Goal: Task Accomplishment & Management: Use online tool/utility

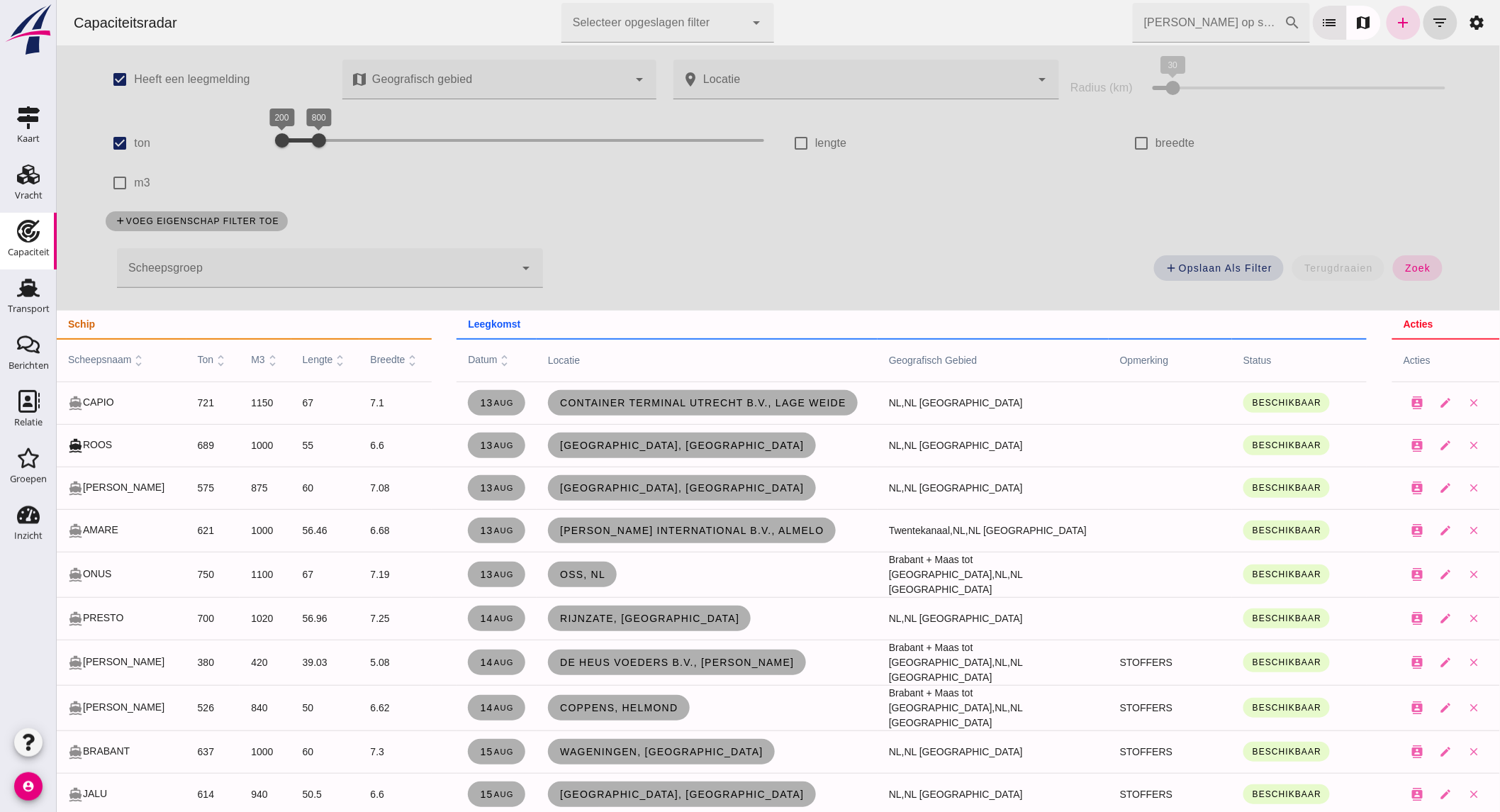
scroll to position [513, 0]
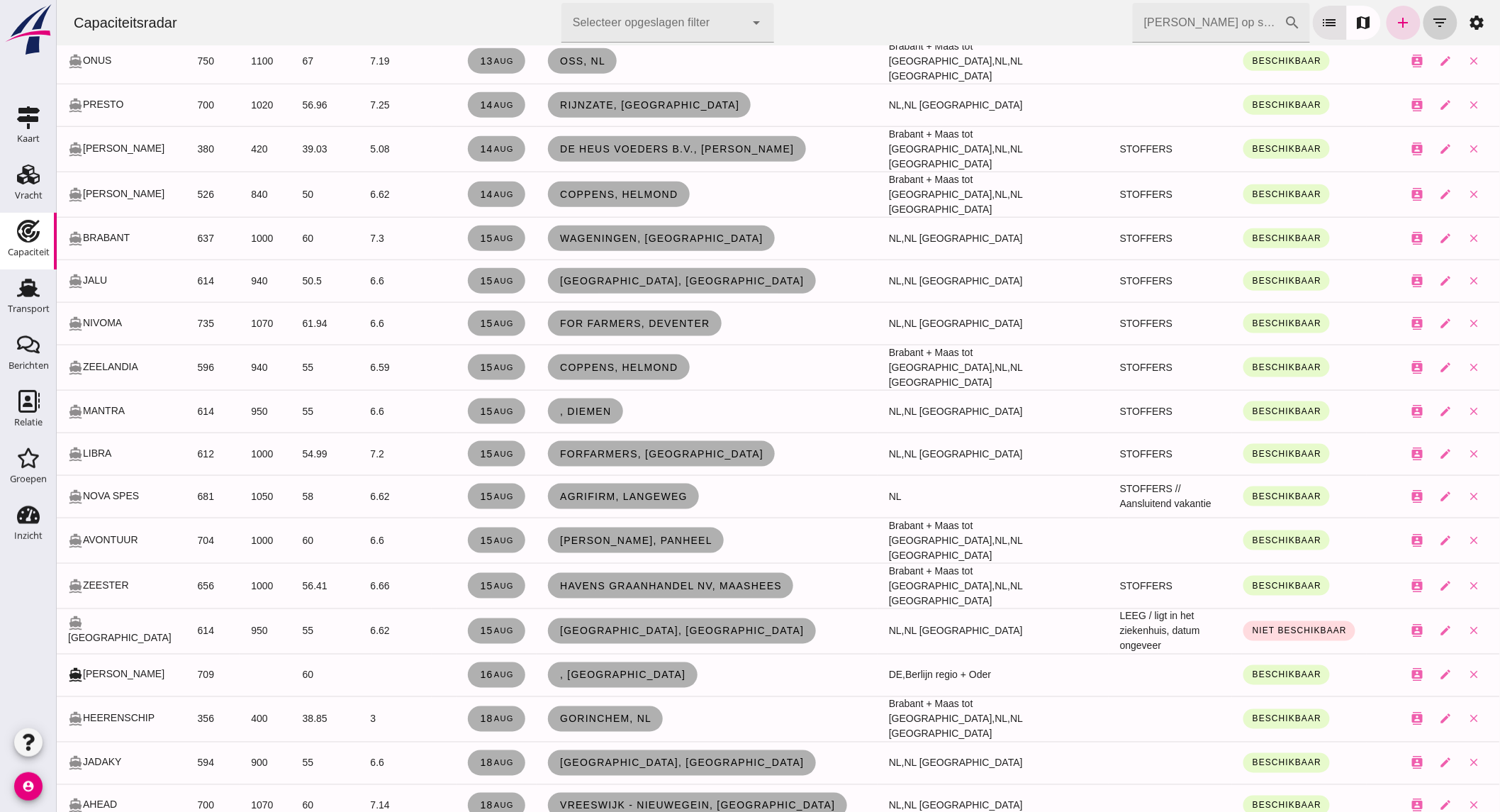
click at [1434, 26] on icon "filter_list" at bounding box center [1440, 22] width 17 height 17
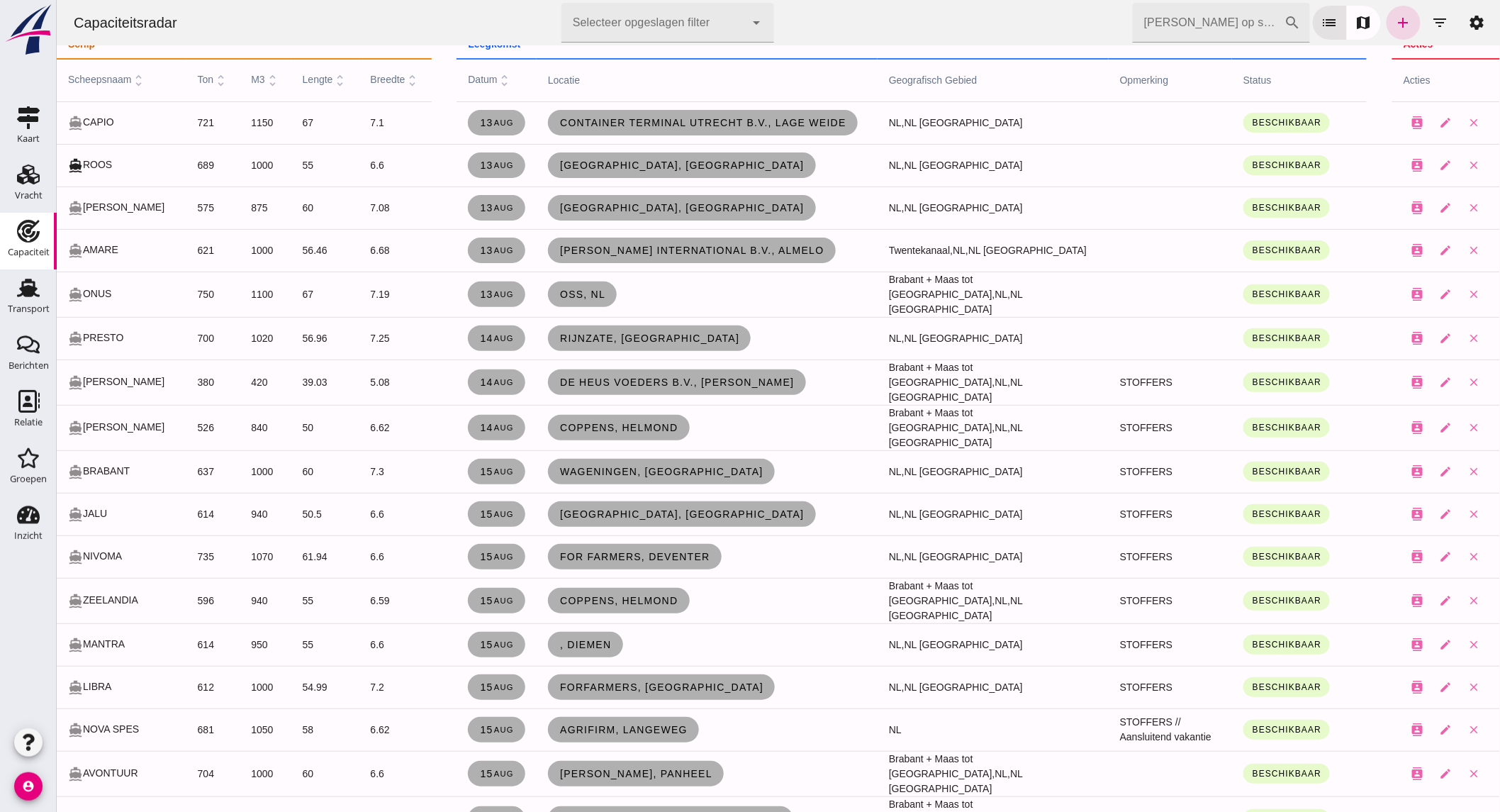
scroll to position [0, 0]
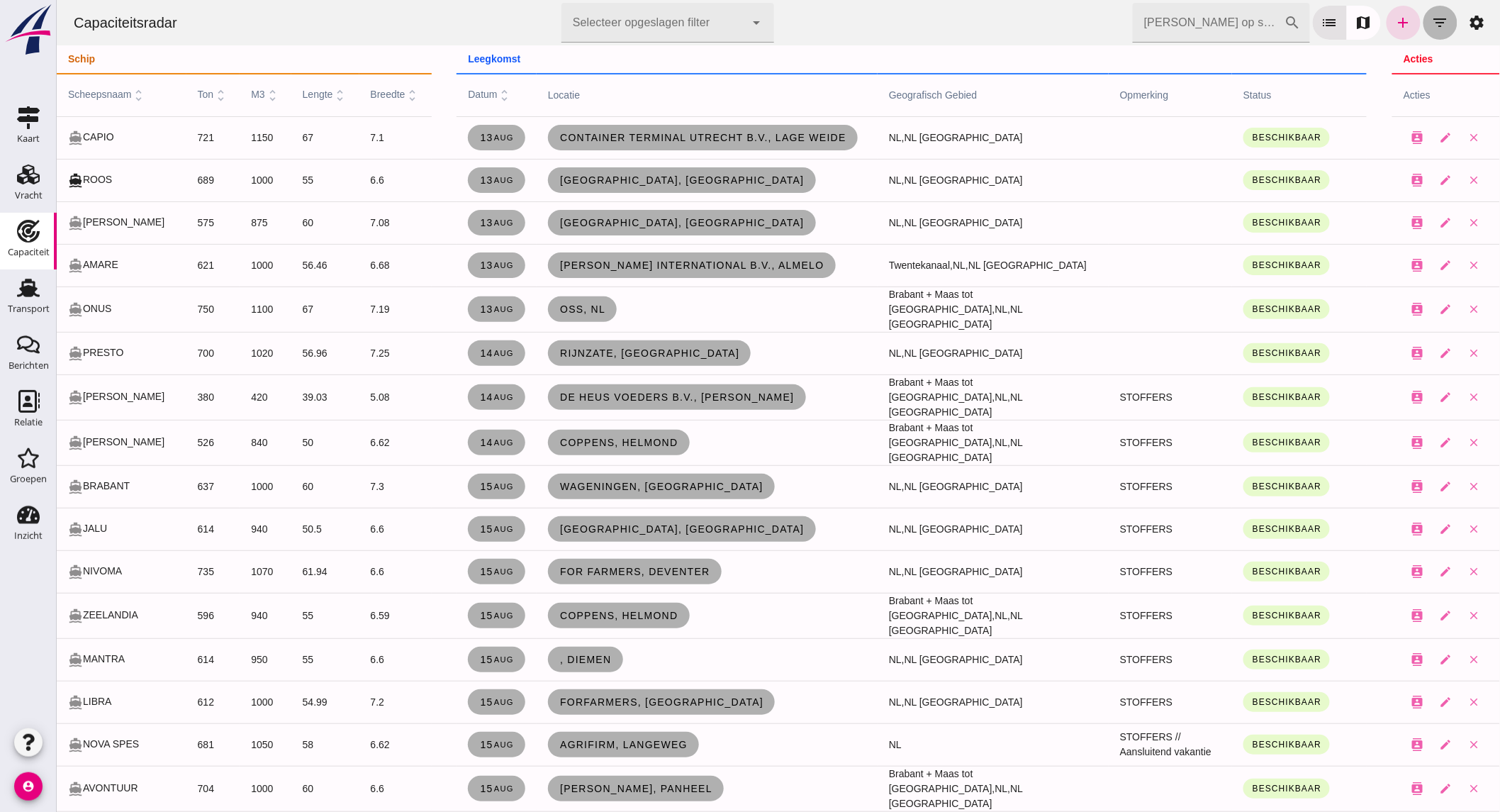
click button "filter_list"
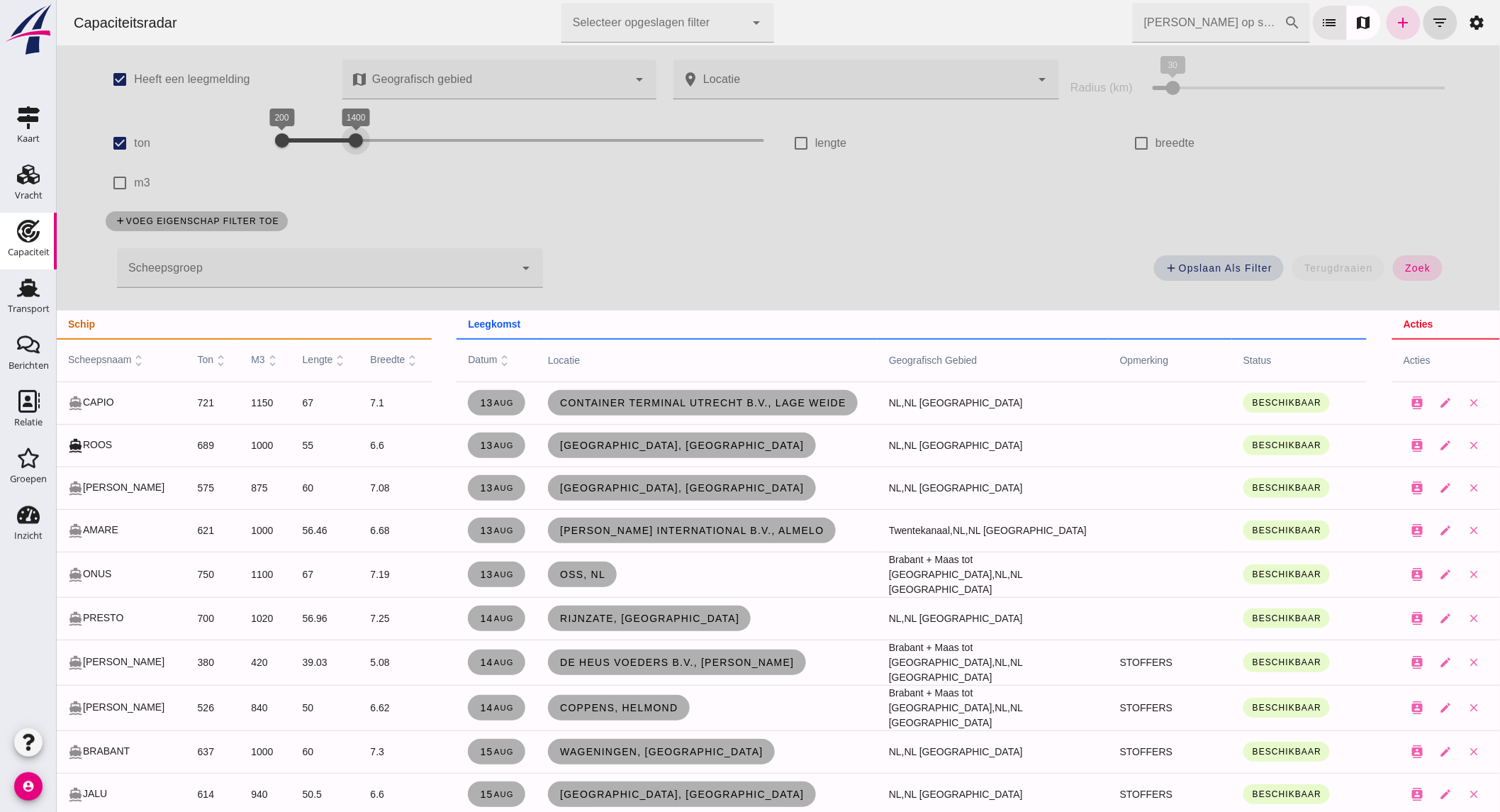
drag, startPoint x: 323, startPoint y: 137, endPoint x: 358, endPoint y: 137, distance: 35.0
click at [358, 137] on div at bounding box center [355, 140] width 28 height 28
drag, startPoint x: 288, startPoint y: 137, endPoint x: 330, endPoint y: 143, distance: 42.4
click at [330, 143] on div at bounding box center [324, 140] width 28 height 28
drag, startPoint x: 355, startPoint y: 142, endPoint x: 392, endPoint y: 145, distance: 37.1
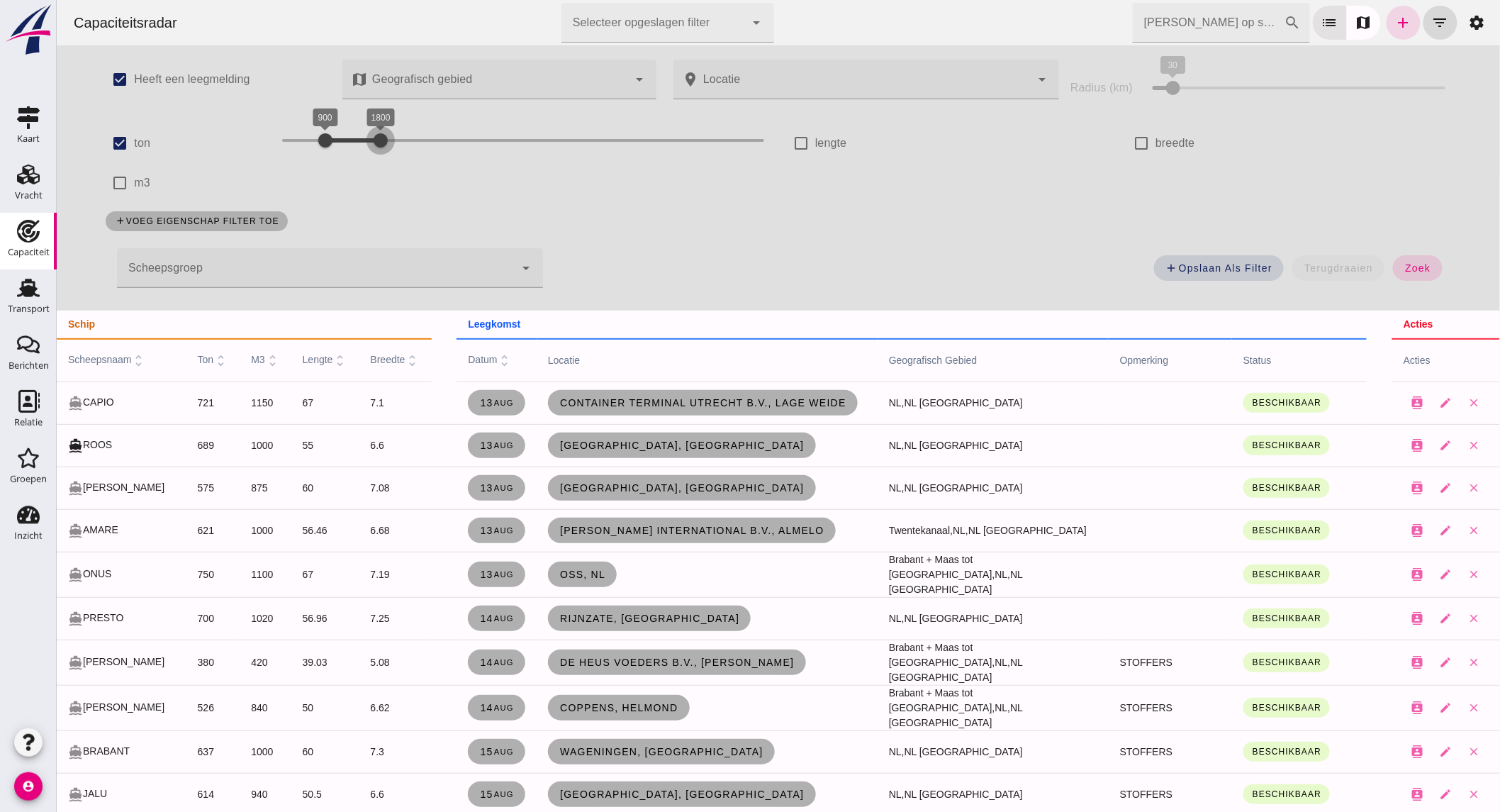
click at [392, 145] on div at bounding box center [380, 140] width 28 height 28
click span "zoek"
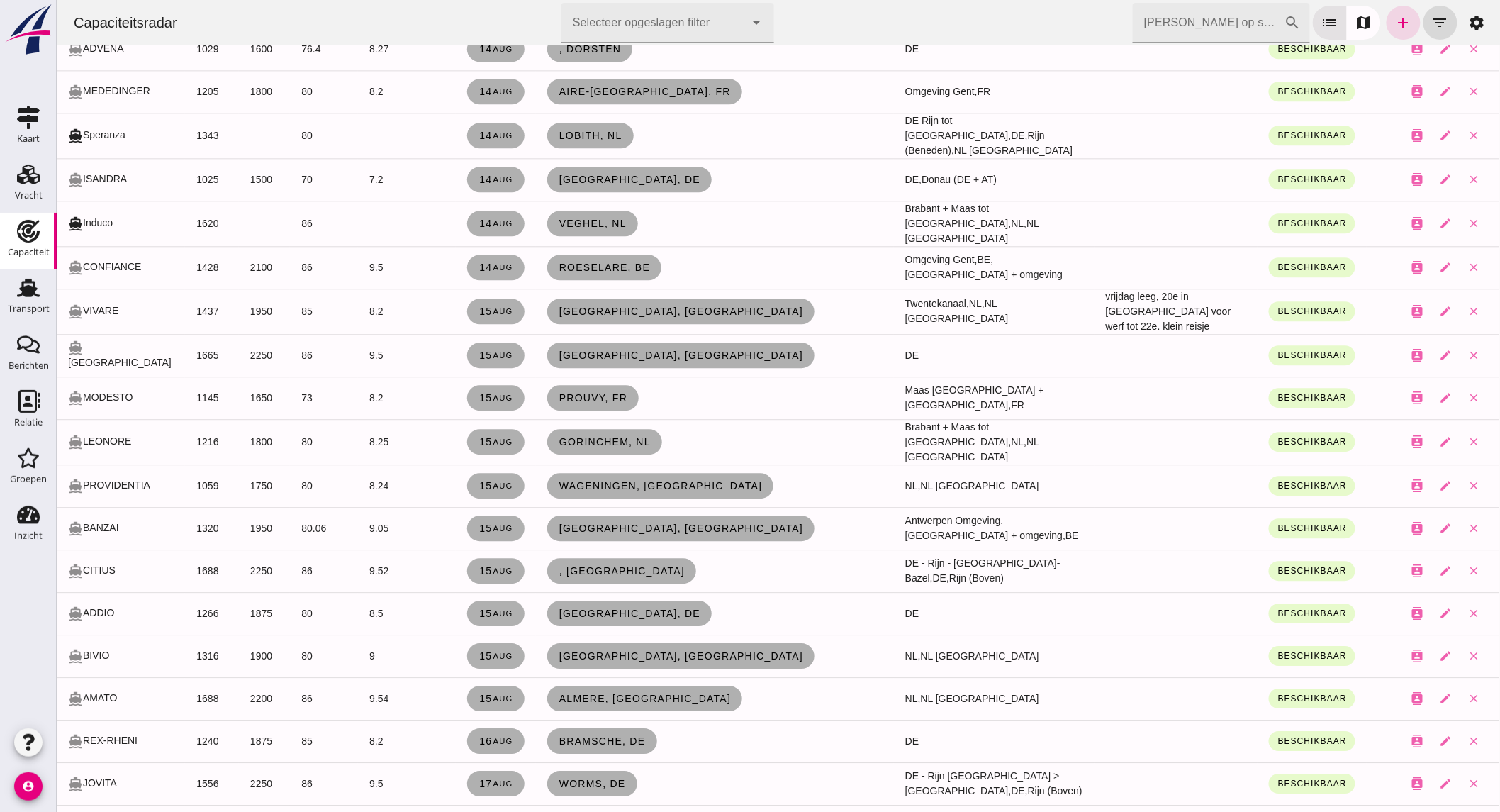
scroll to position [1351, 0]
click span "[DATE]"
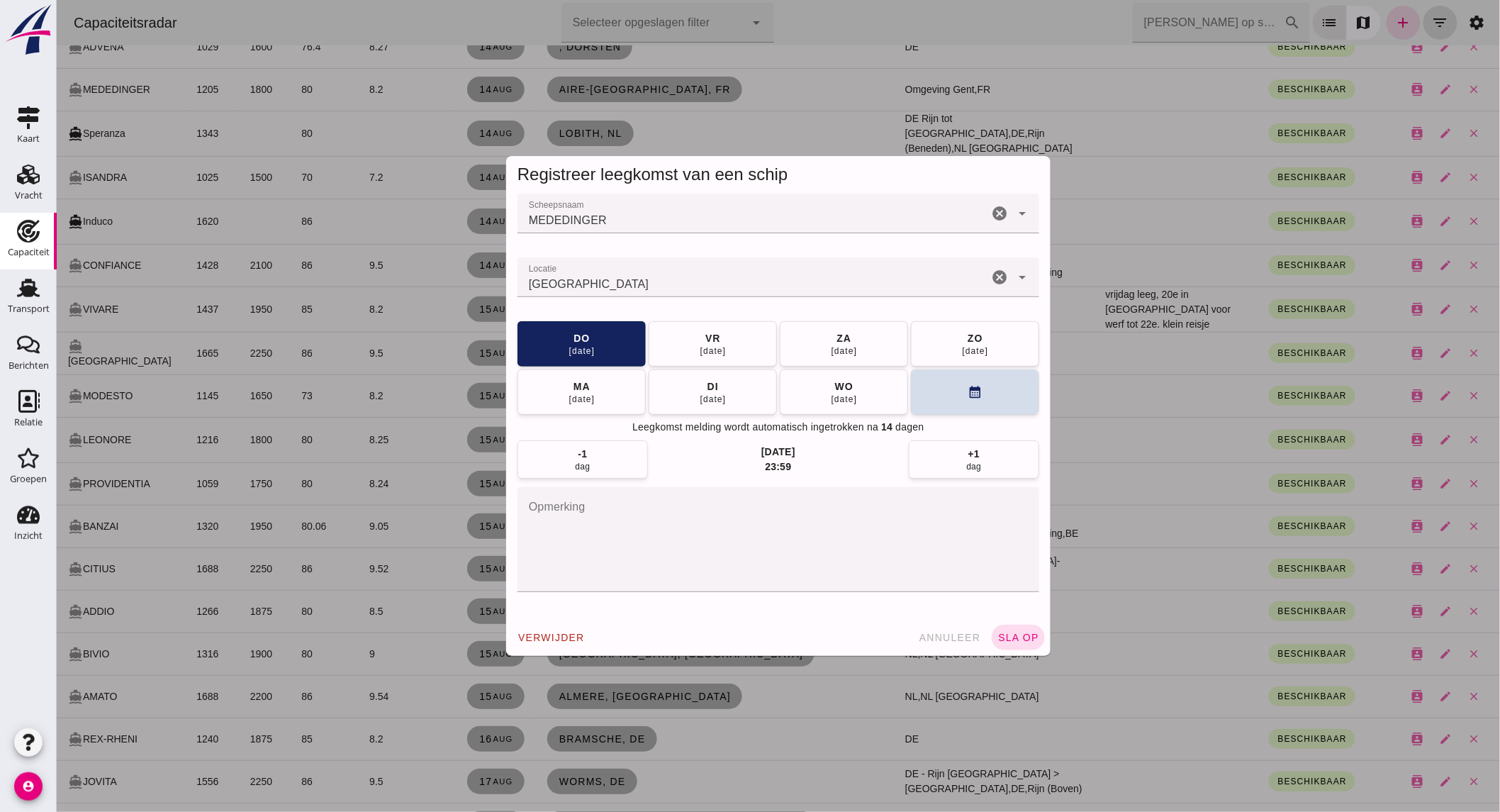
scroll to position [0, 0]
click icon "cancel"
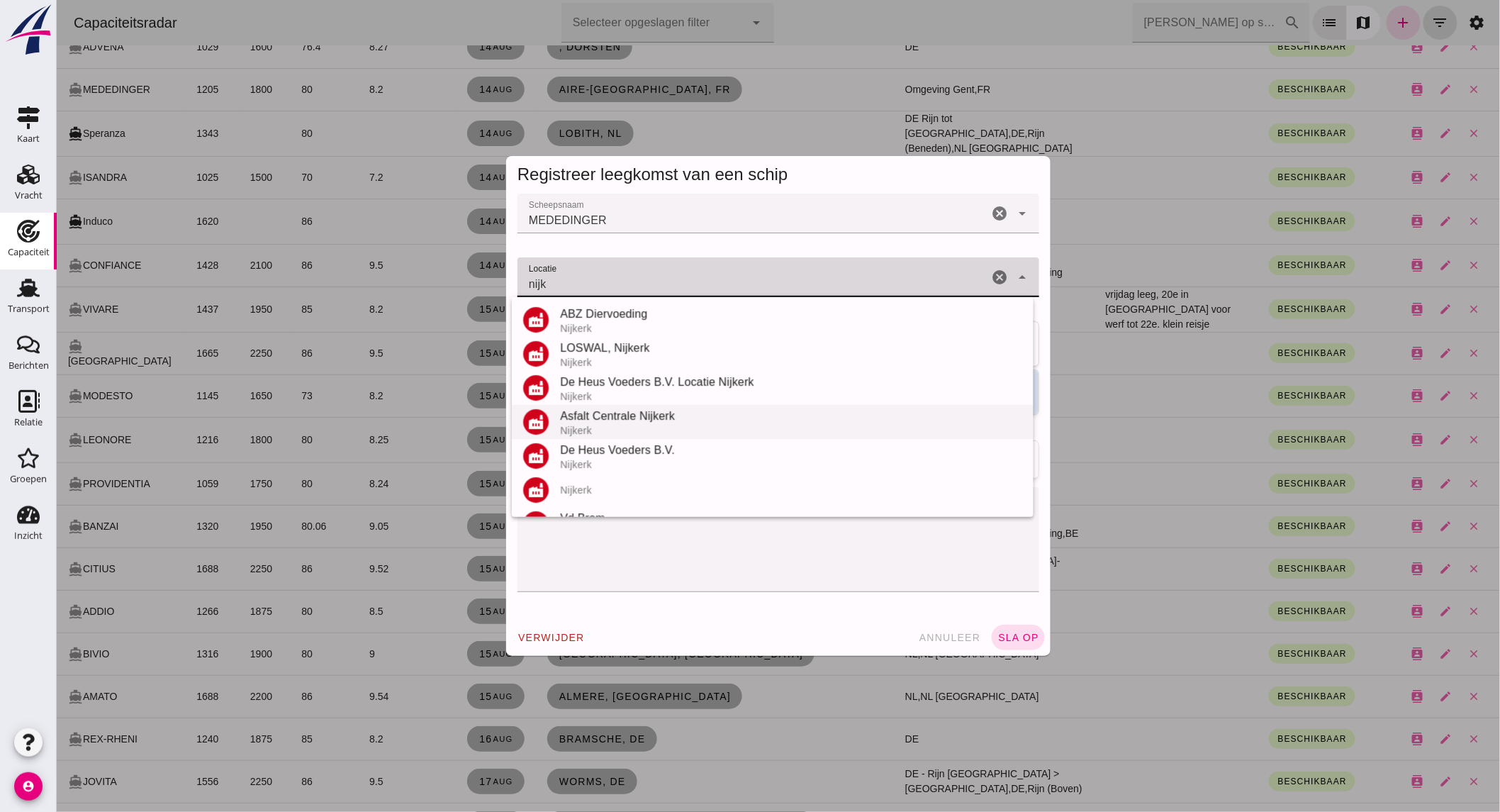
scroll to position [98, 0]
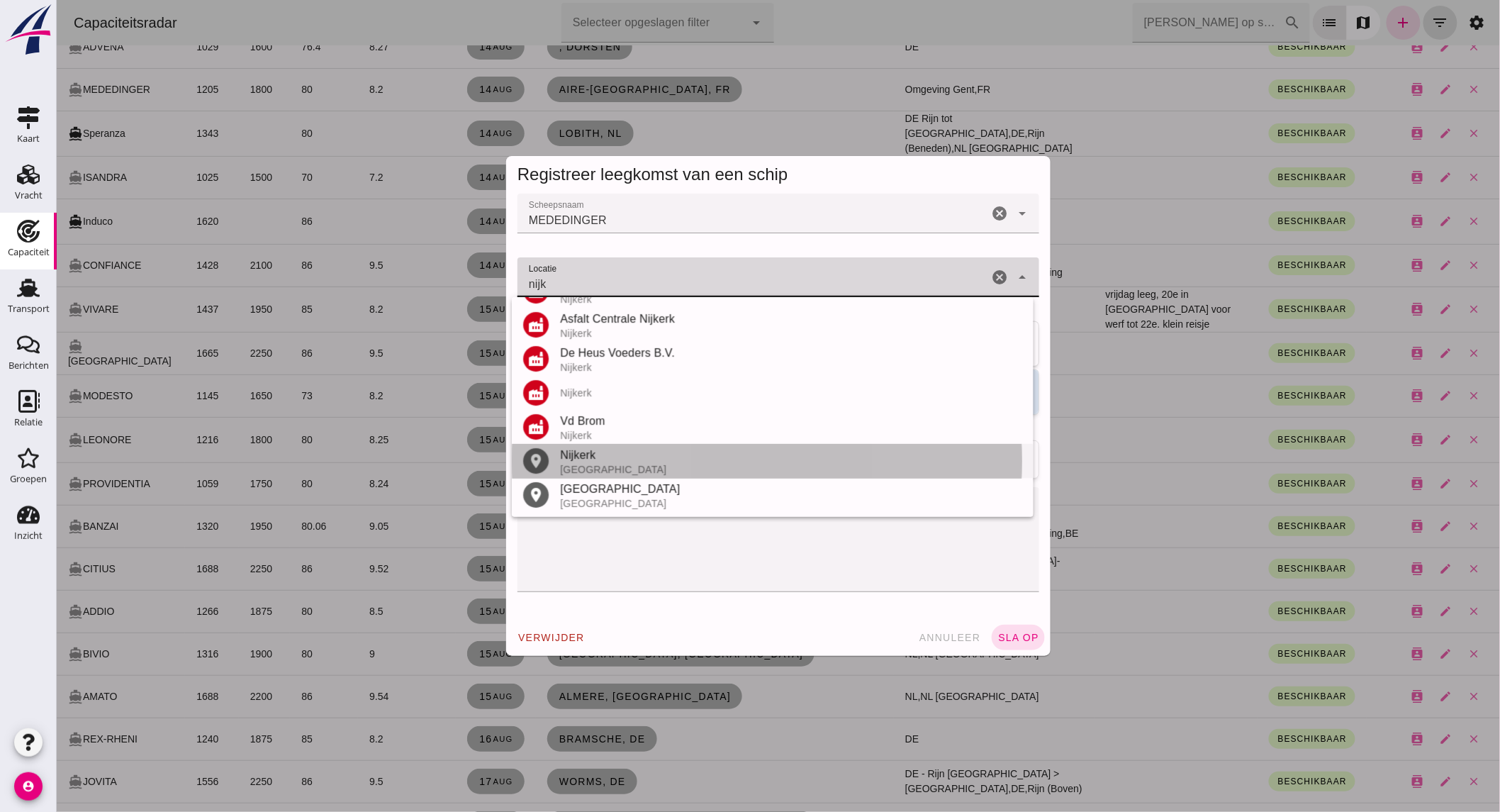
click at [627, 466] on div "[GEOGRAPHIC_DATA]" at bounding box center [790, 469] width 462 height 12
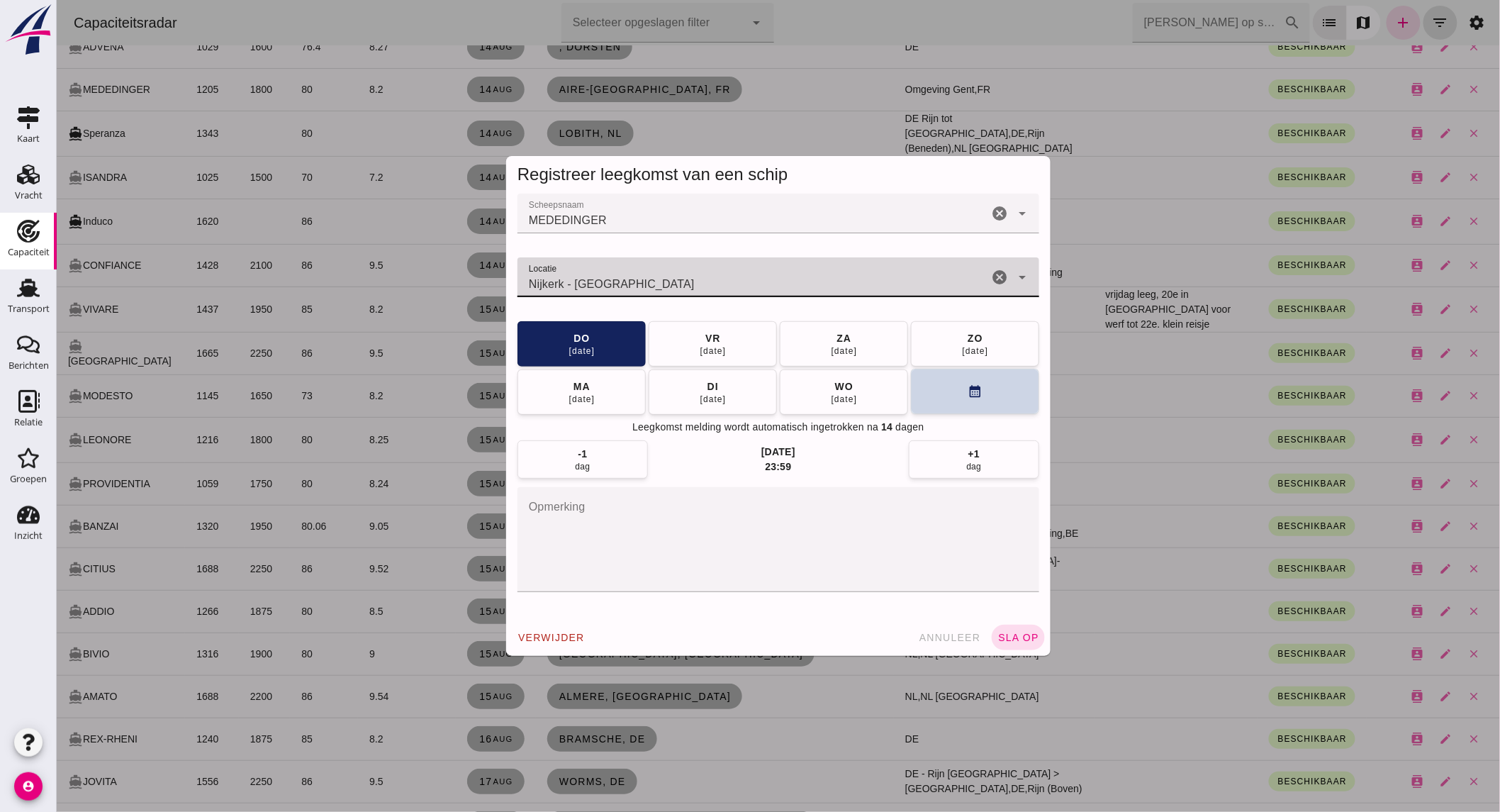
type input "Nijkerk - [GEOGRAPHIC_DATA]"
click button "calendar_month"
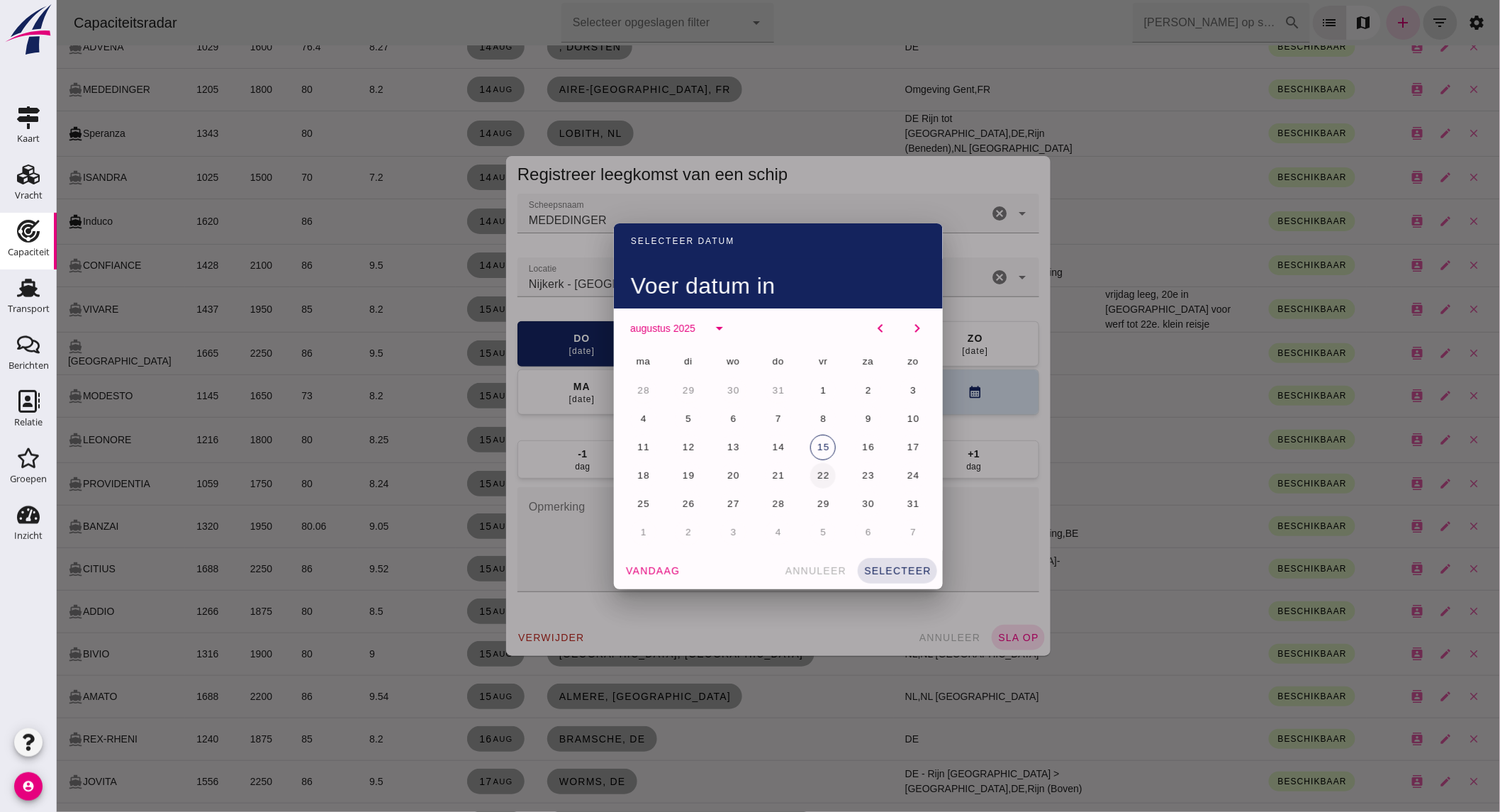
click span "22"
click span "selecteer"
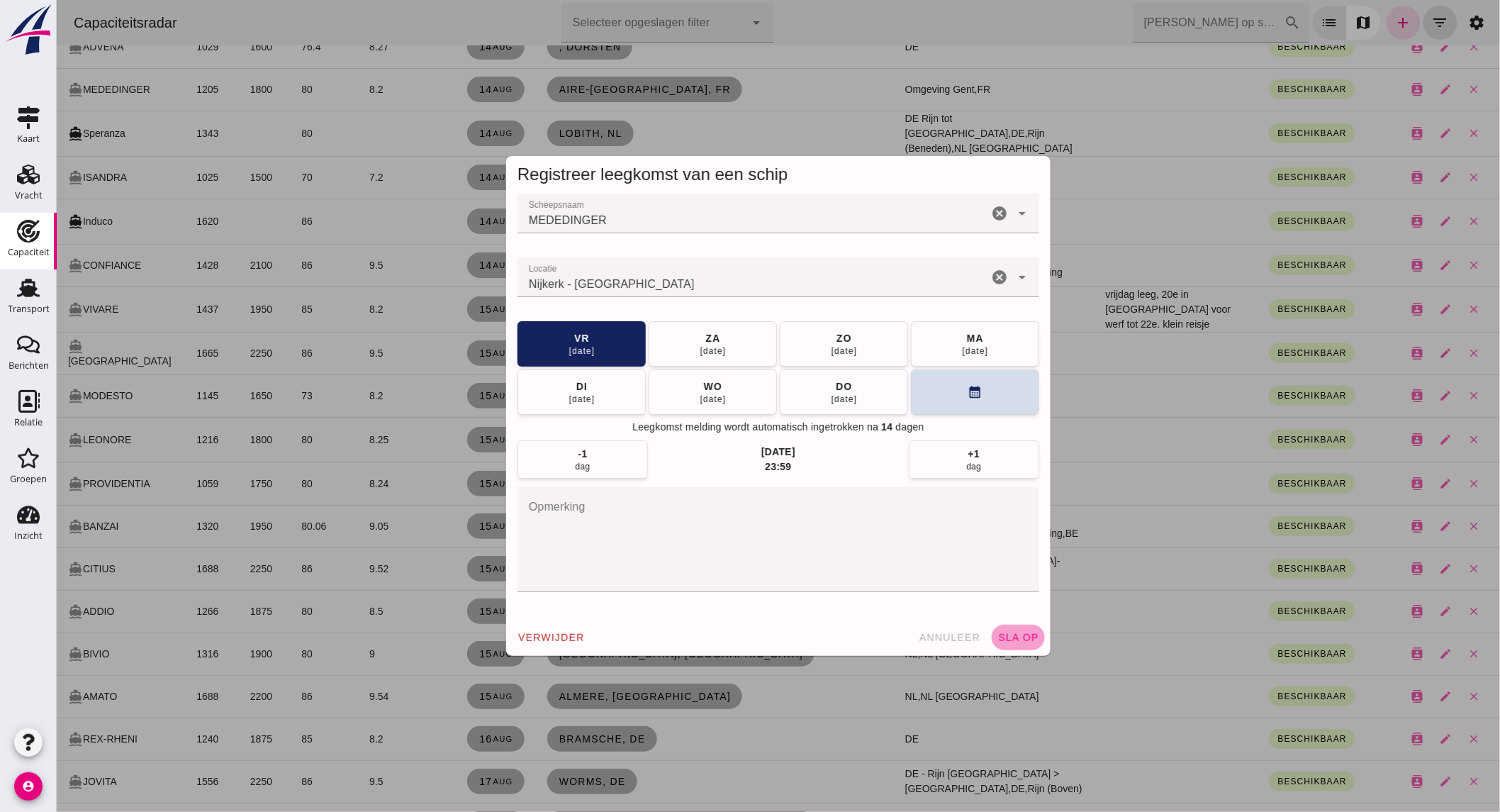
click span "sla op"
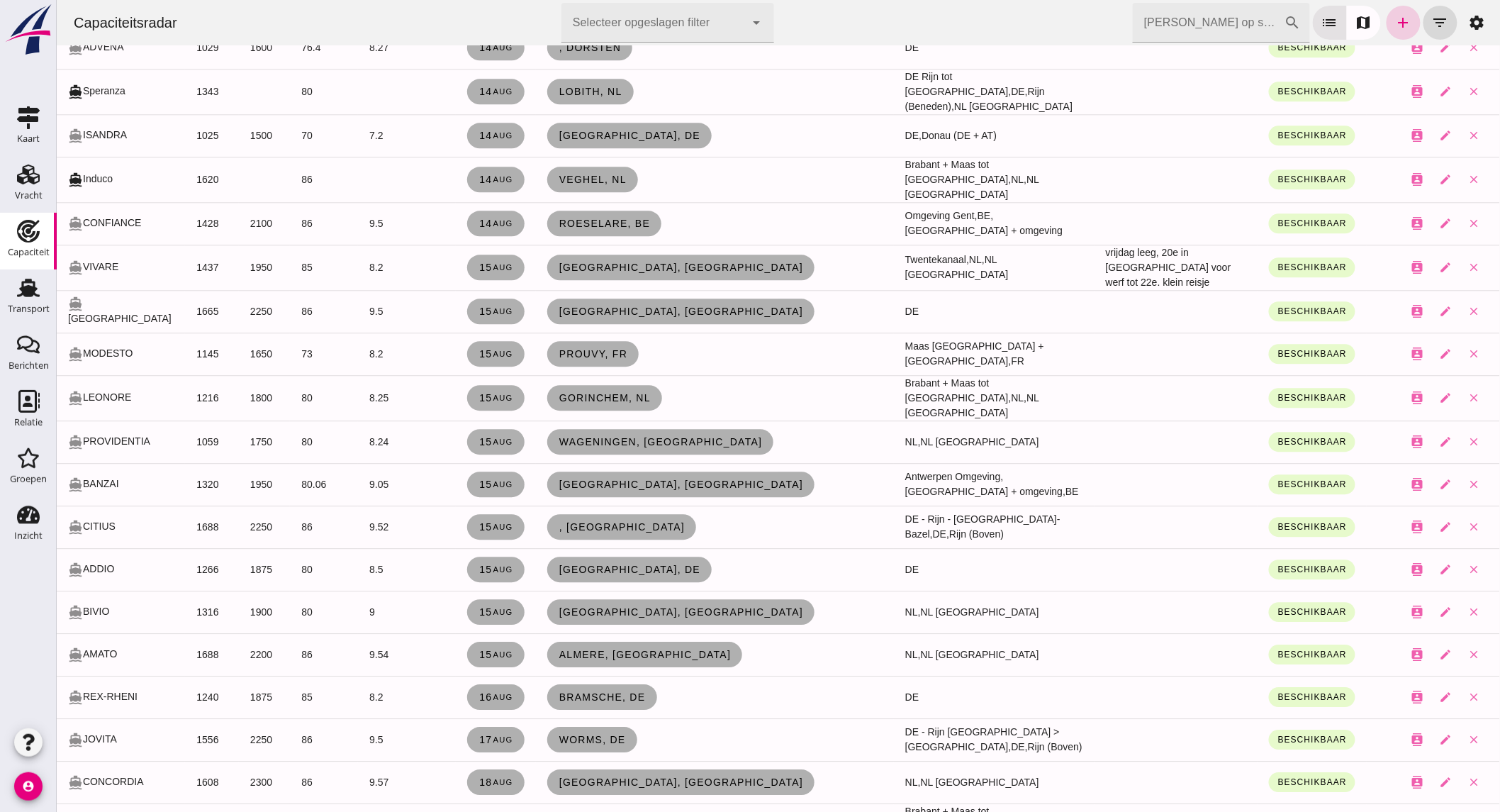
click link "add"
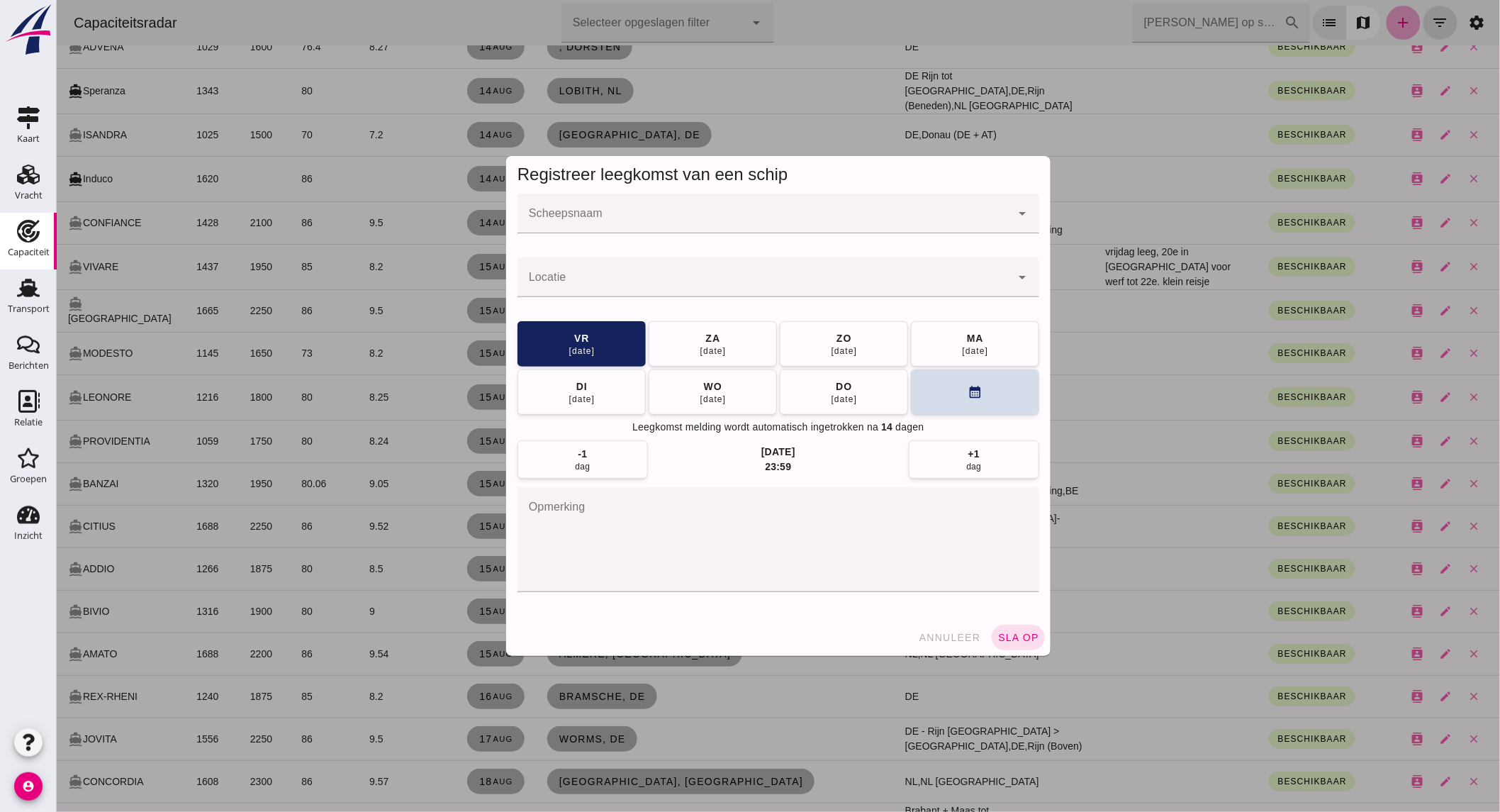
scroll to position [0, 0]
click input "Scheepsnaam"
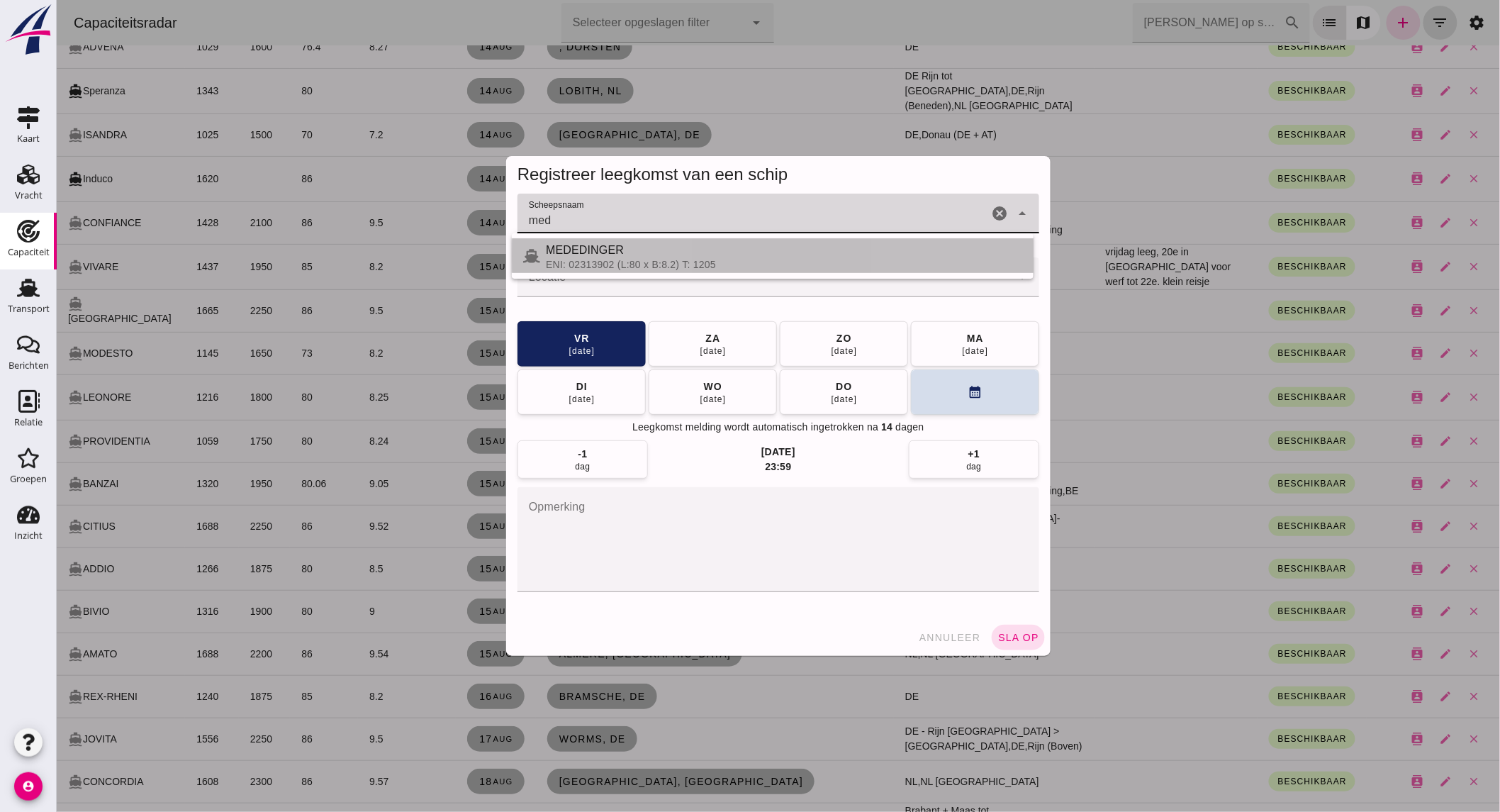
click at [621, 264] on div "ENI: 02313902 (L:80 x B:8.2) T: 1205" at bounding box center [783, 264] width 476 height 12
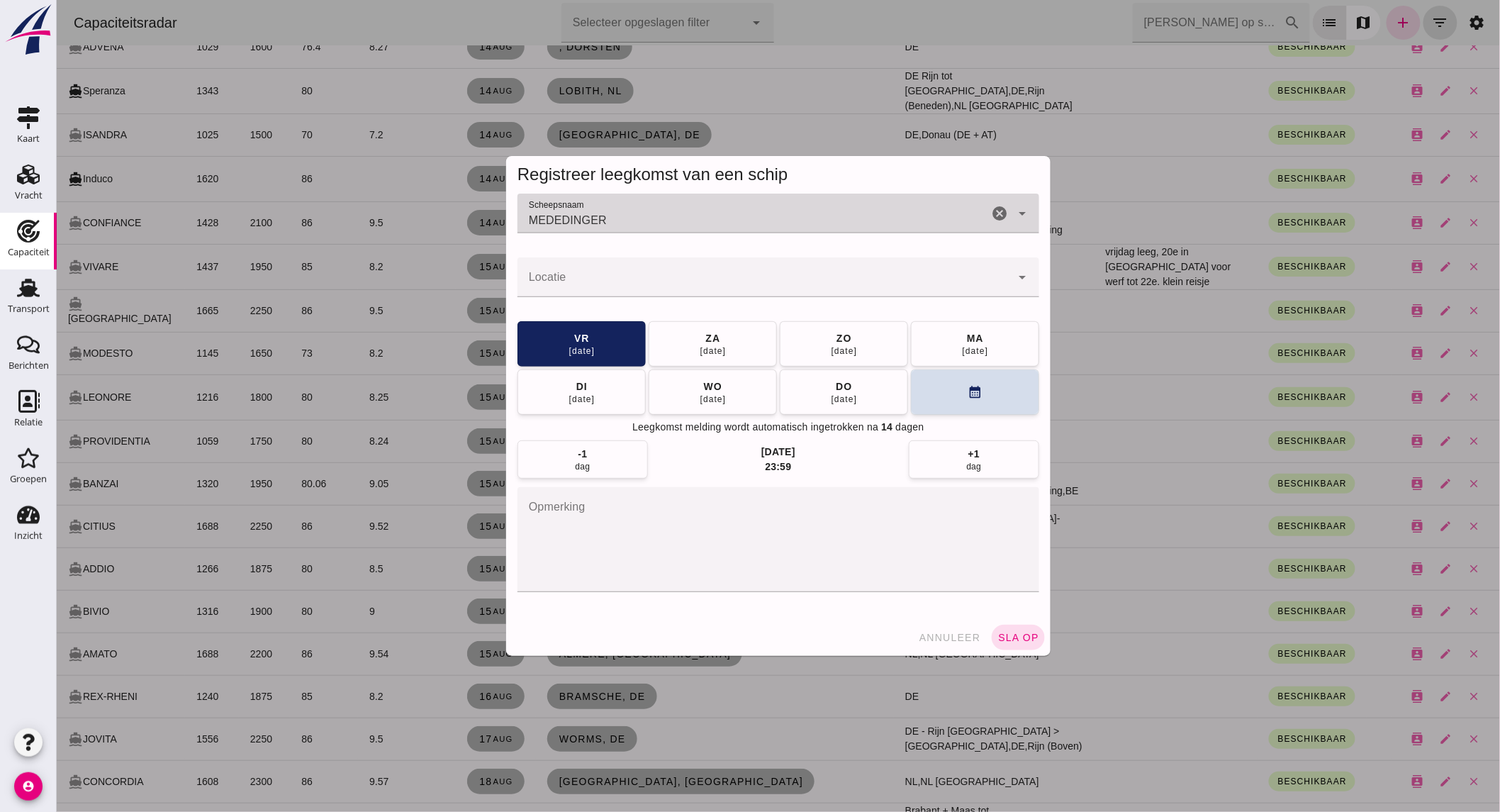
type input "MEDEDINGER"
click div
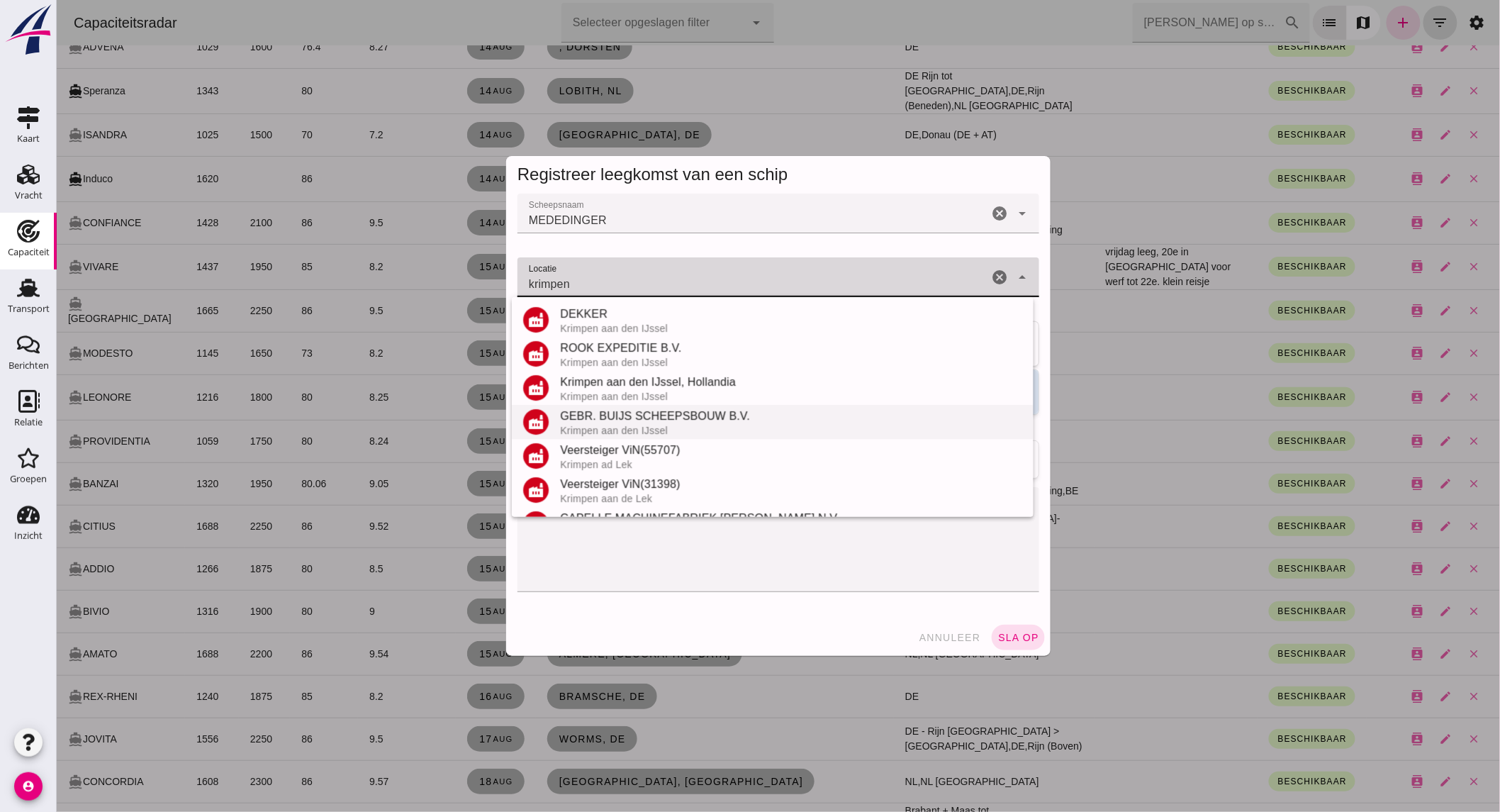
scroll to position [200, 0]
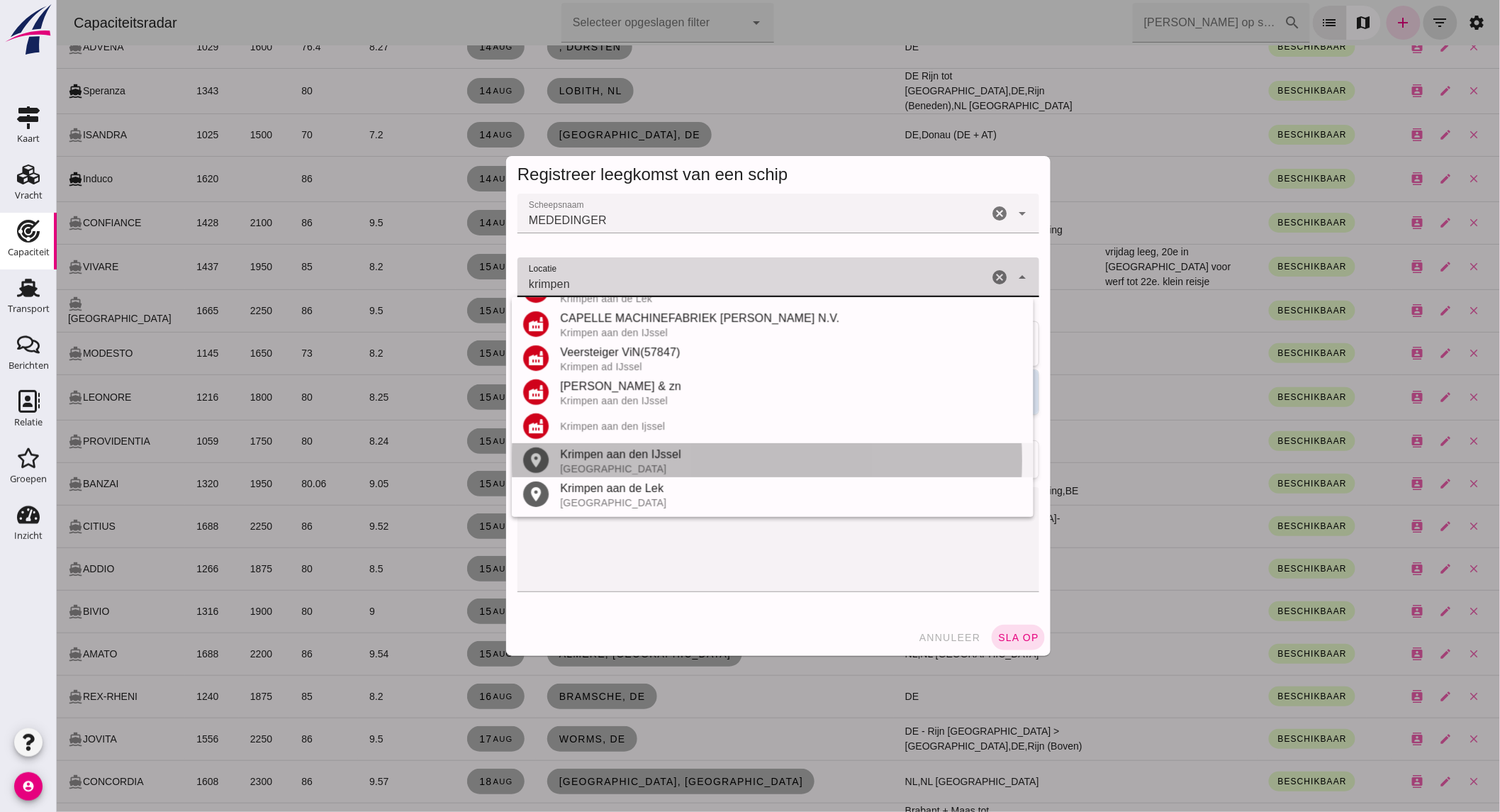
click at [650, 463] on div "[GEOGRAPHIC_DATA]" at bounding box center [790, 468] width 462 height 12
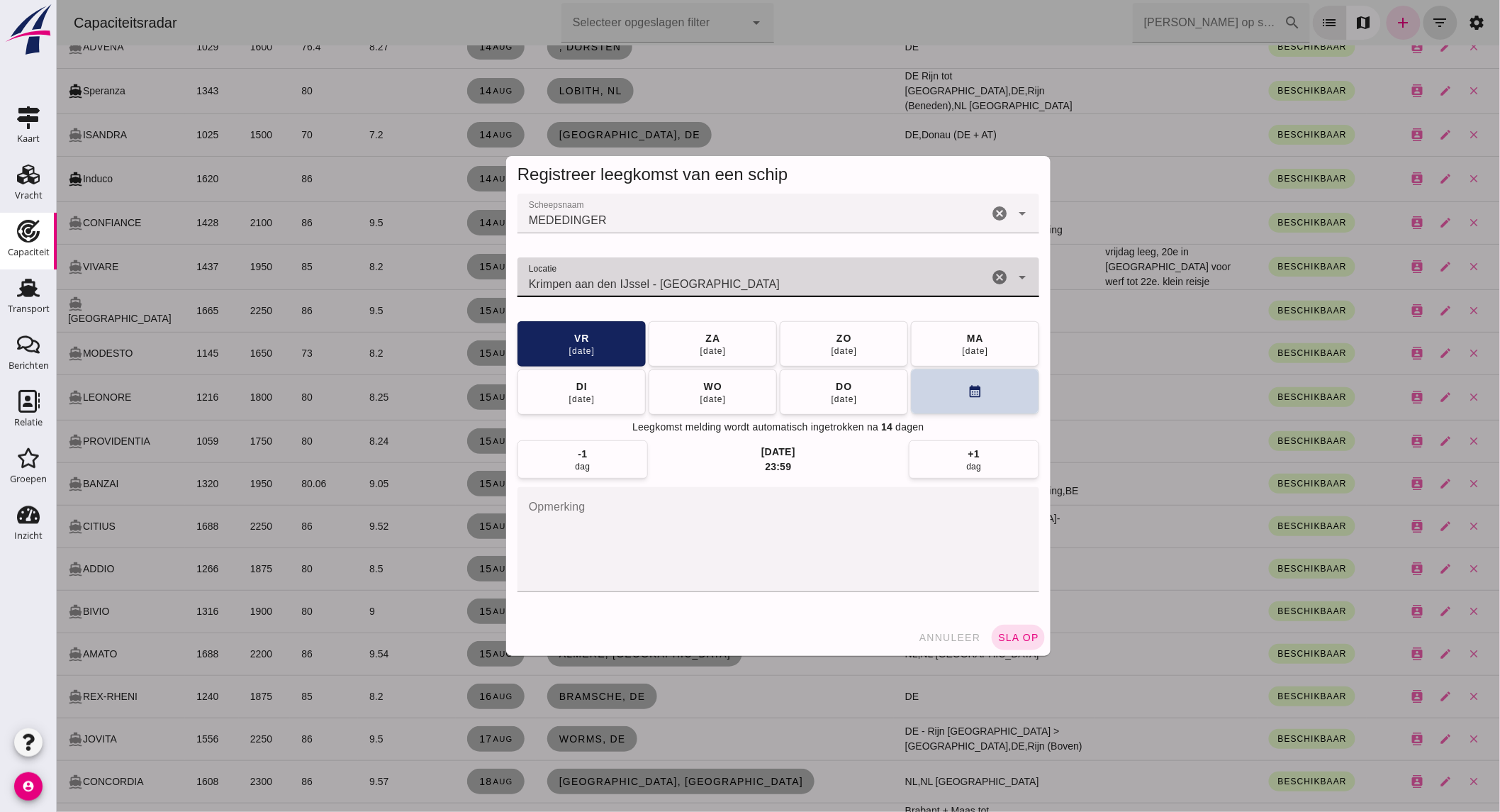
type input "Krimpen aan den IJssel - [GEOGRAPHIC_DATA]"
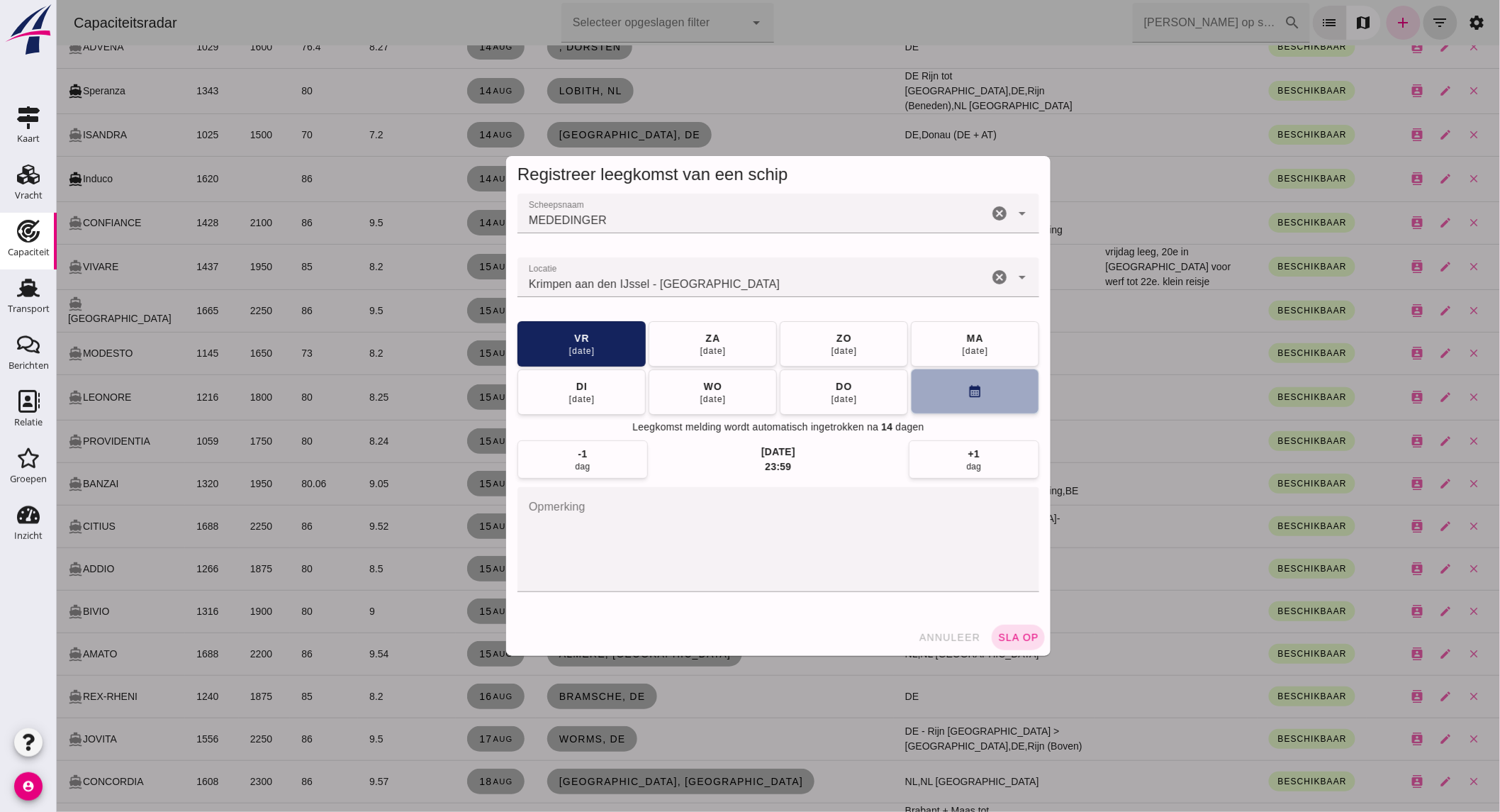
click button "calendar_month"
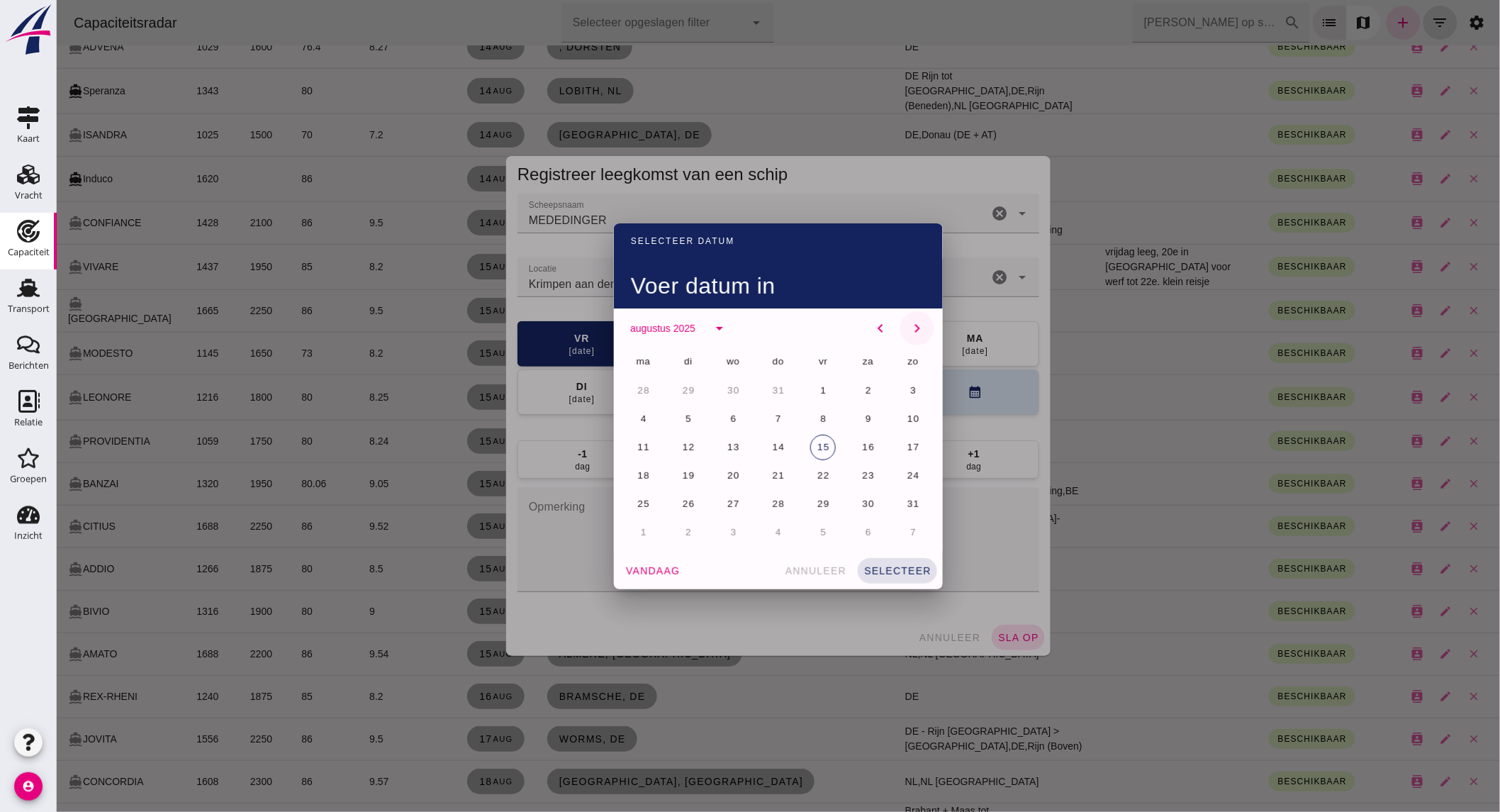
click at [915, 327] on icon "chevron_right" at bounding box center [917, 328] width 17 height 17
click span "11"
click span "selecteer"
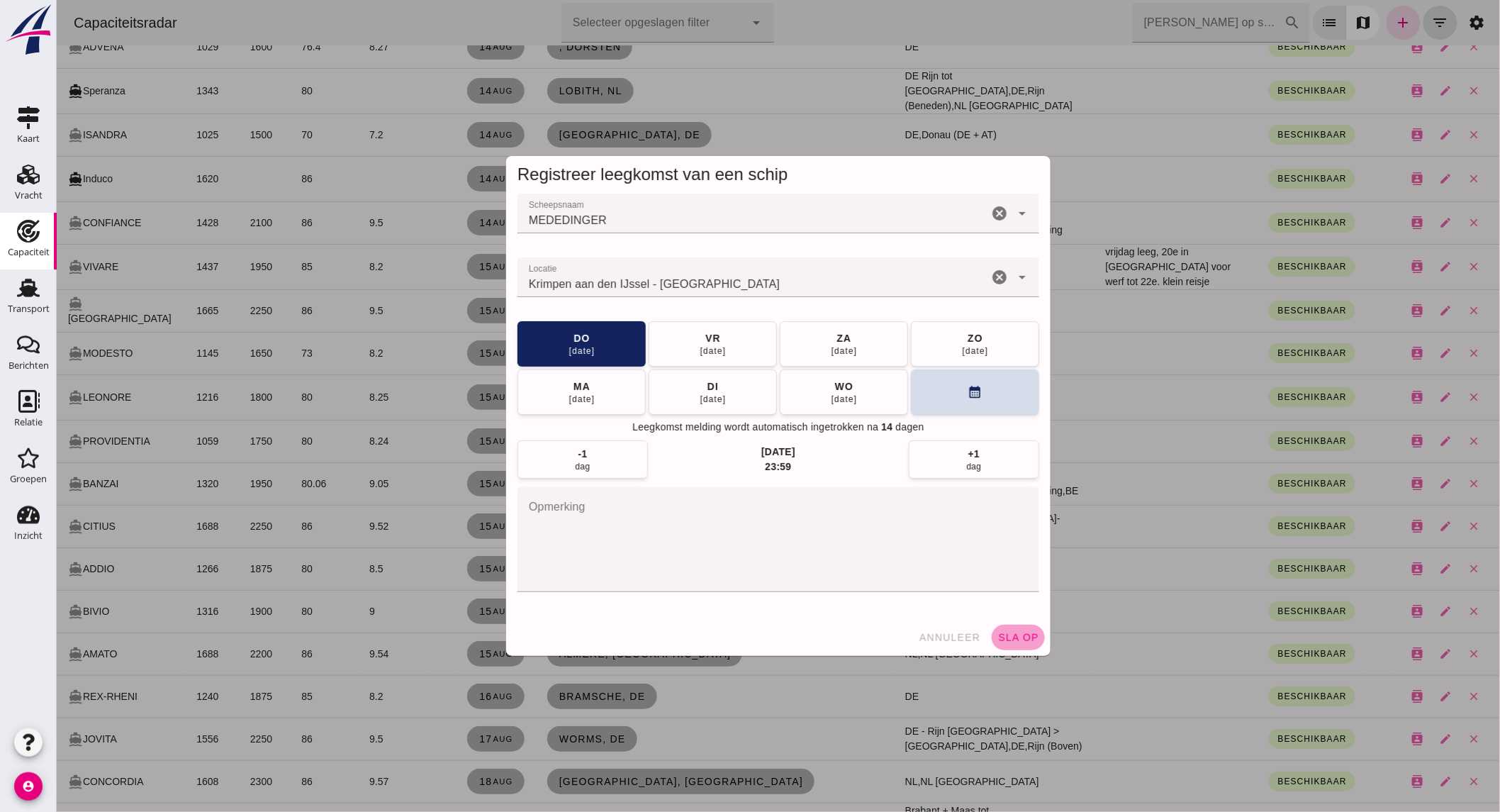
click span "sla op"
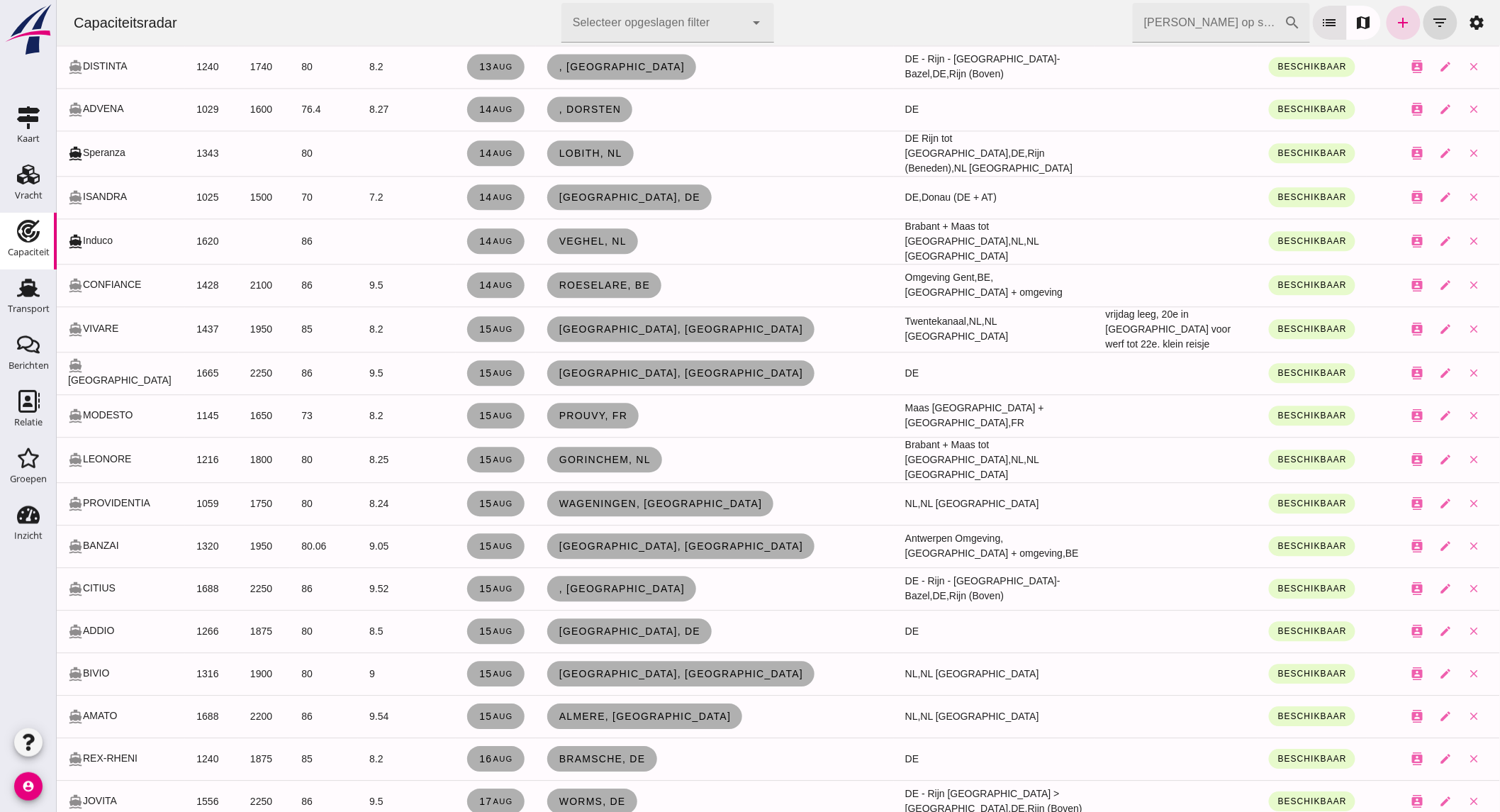
scroll to position [1277, 0]
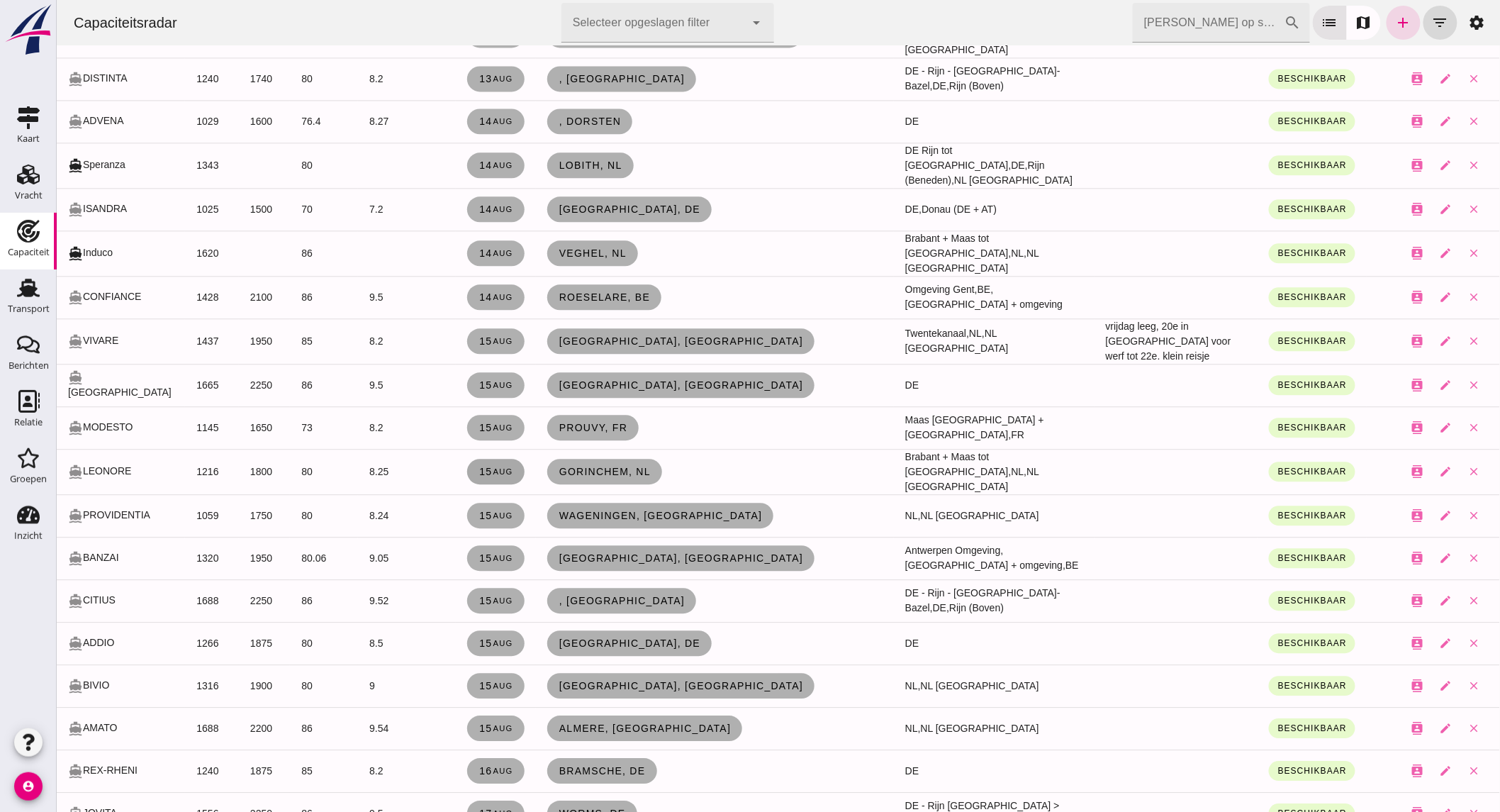
click span "[DATE]"
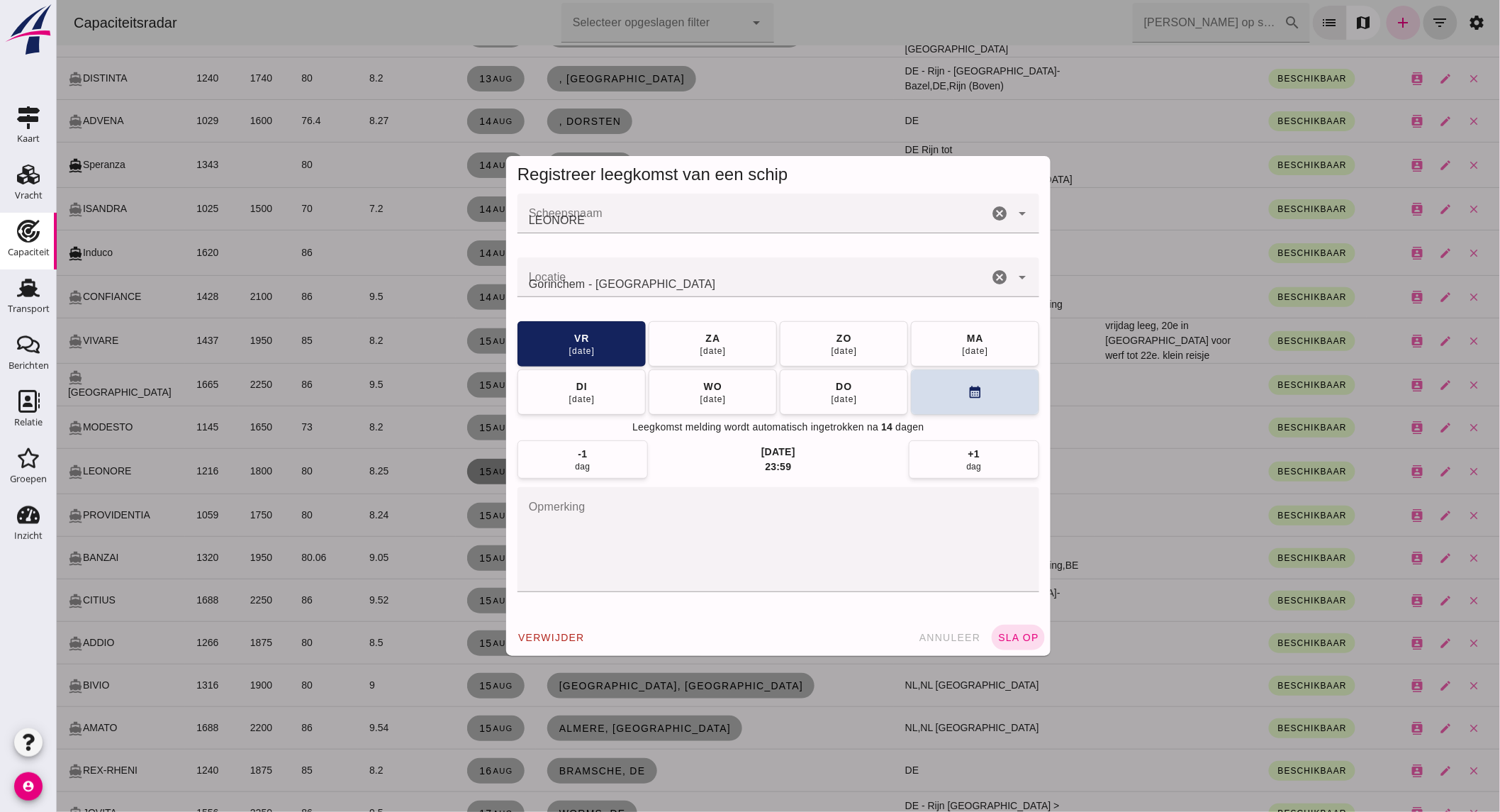
scroll to position [0, 0]
click icon "cancel"
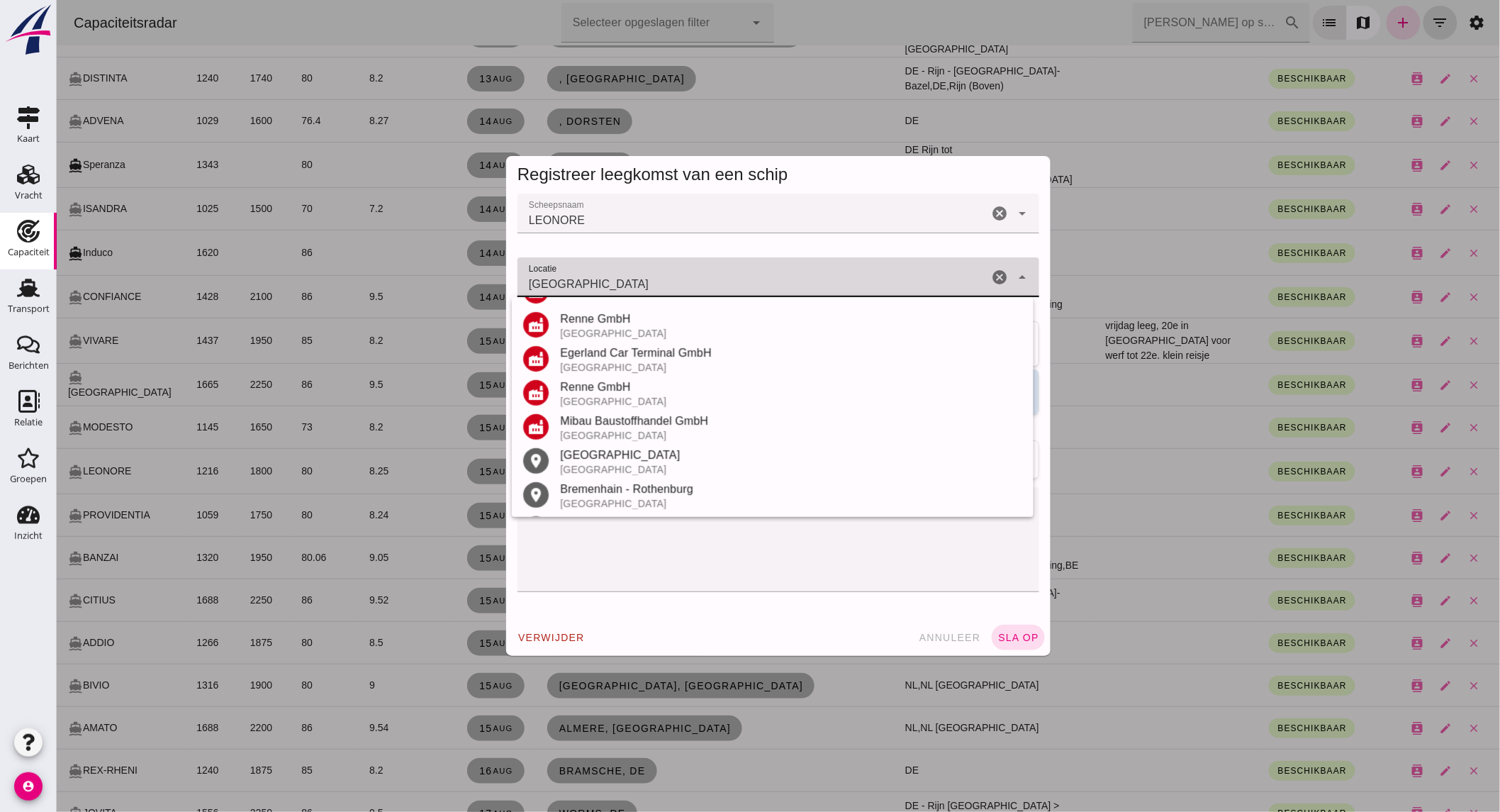
scroll to position [200, 0]
click at [692, 455] on div "[GEOGRAPHIC_DATA]" at bounding box center [790, 454] width 462 height 17
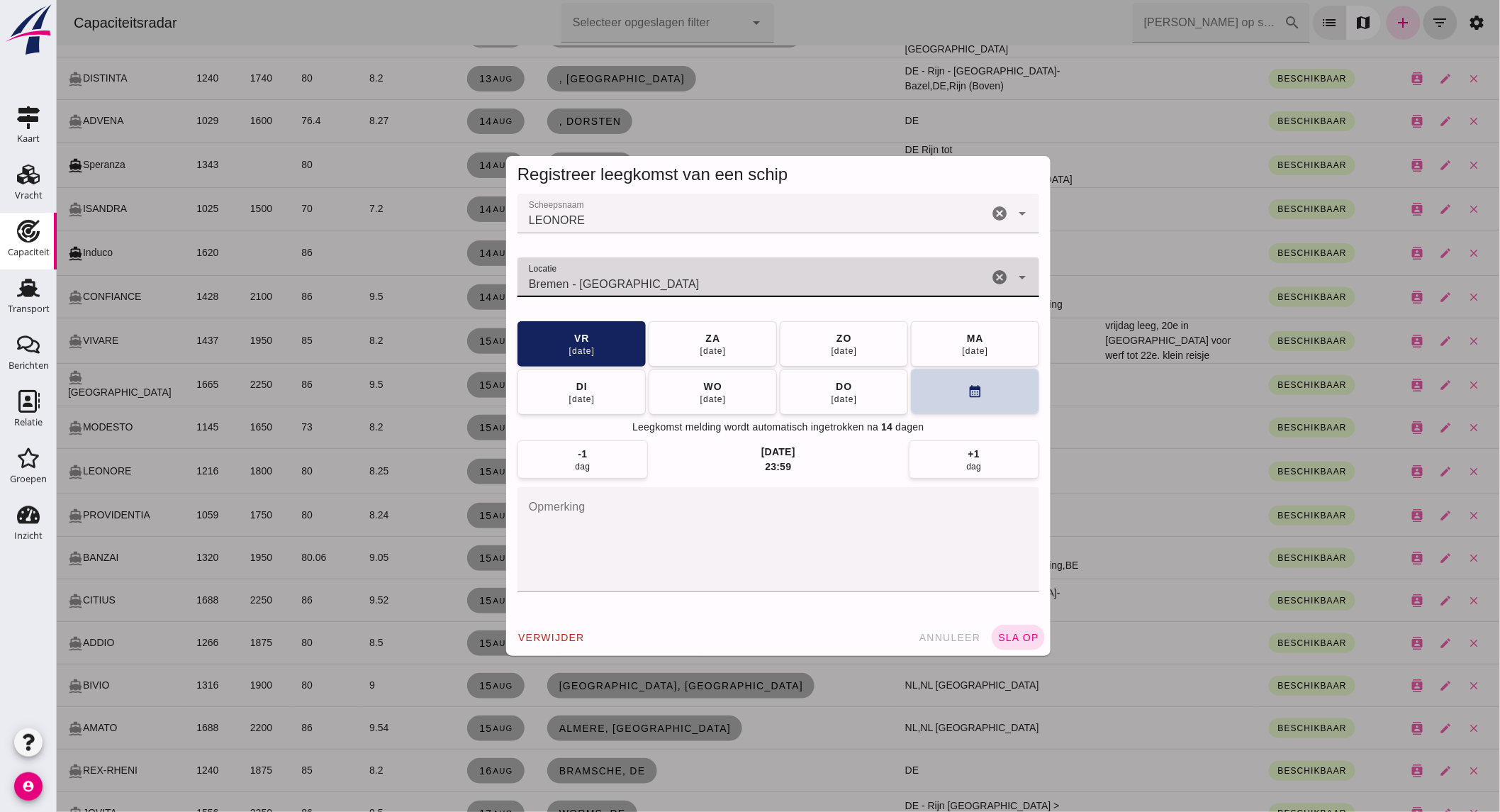
type input "Bremen - [GEOGRAPHIC_DATA]"
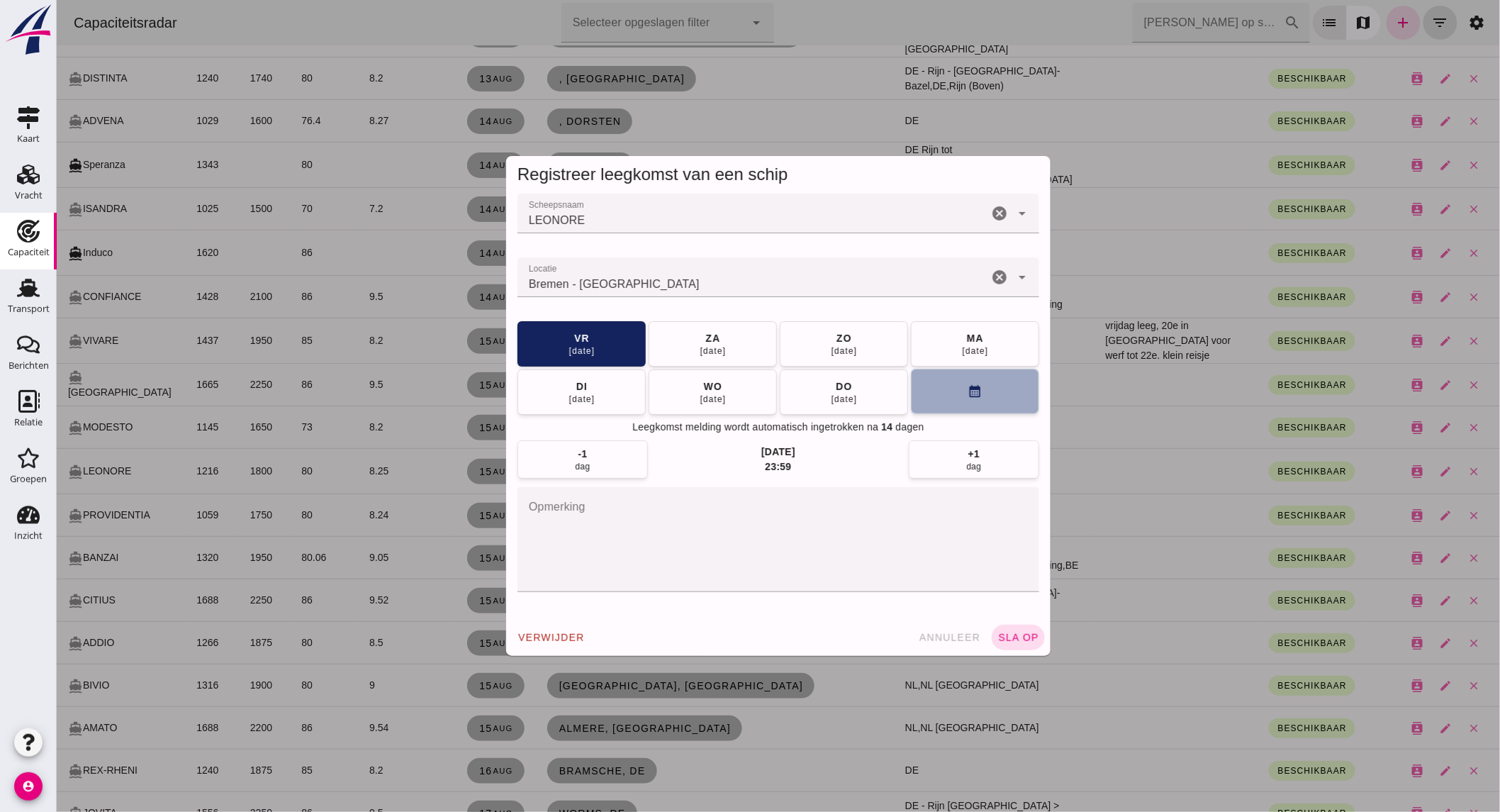
click icon "calendar_month"
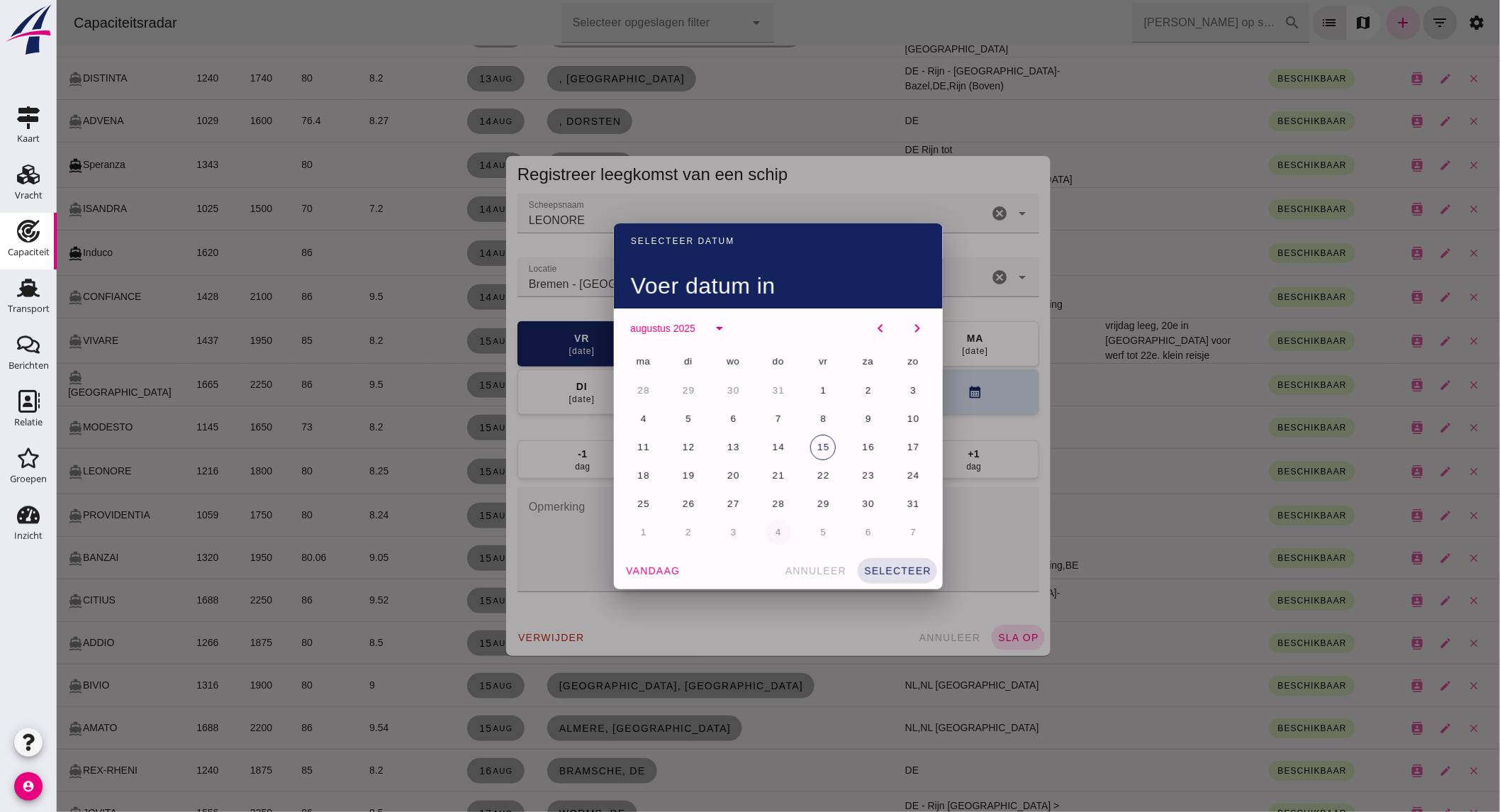
click button "4"
click button "selecteer"
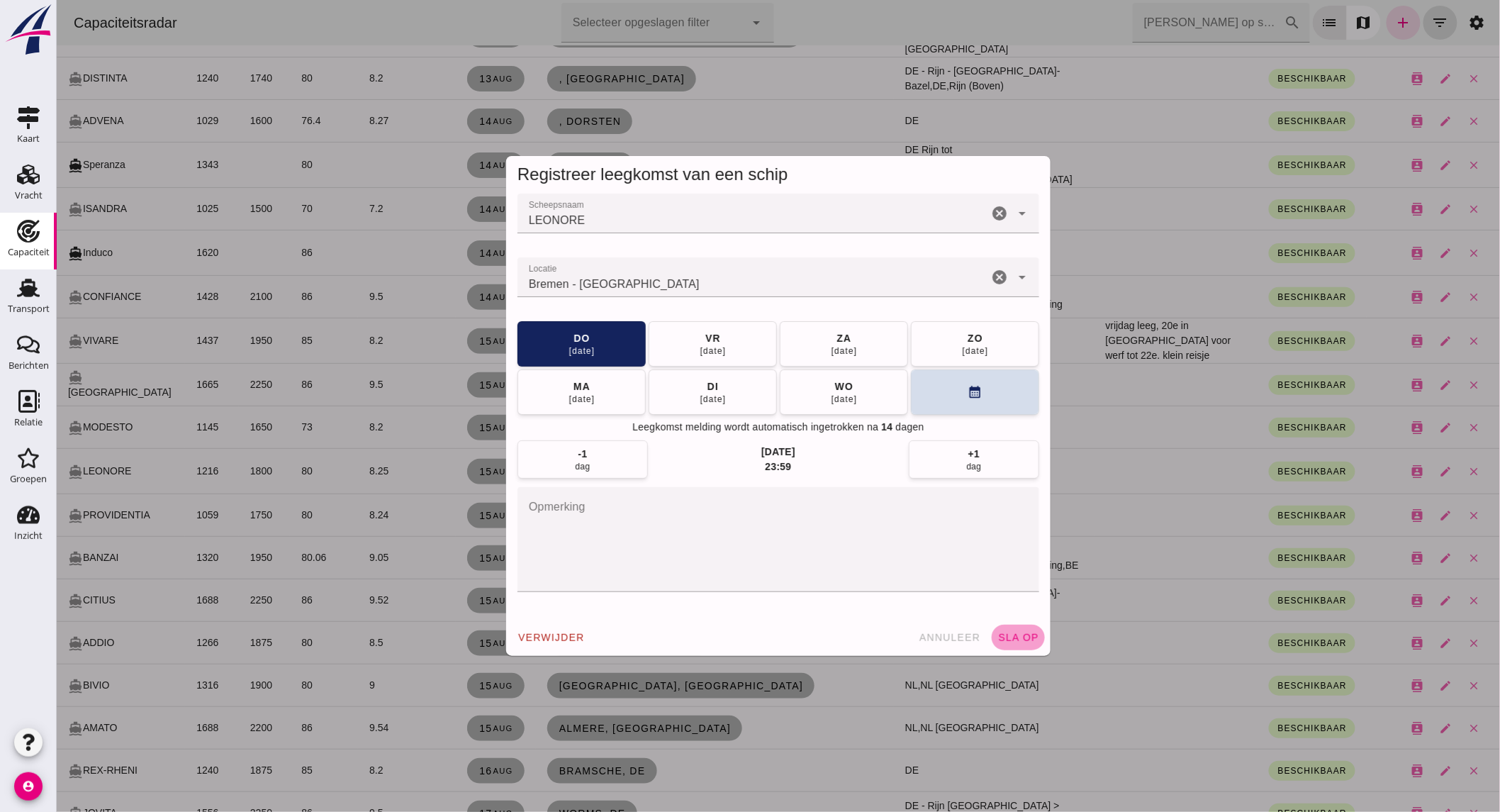
click span "sla op"
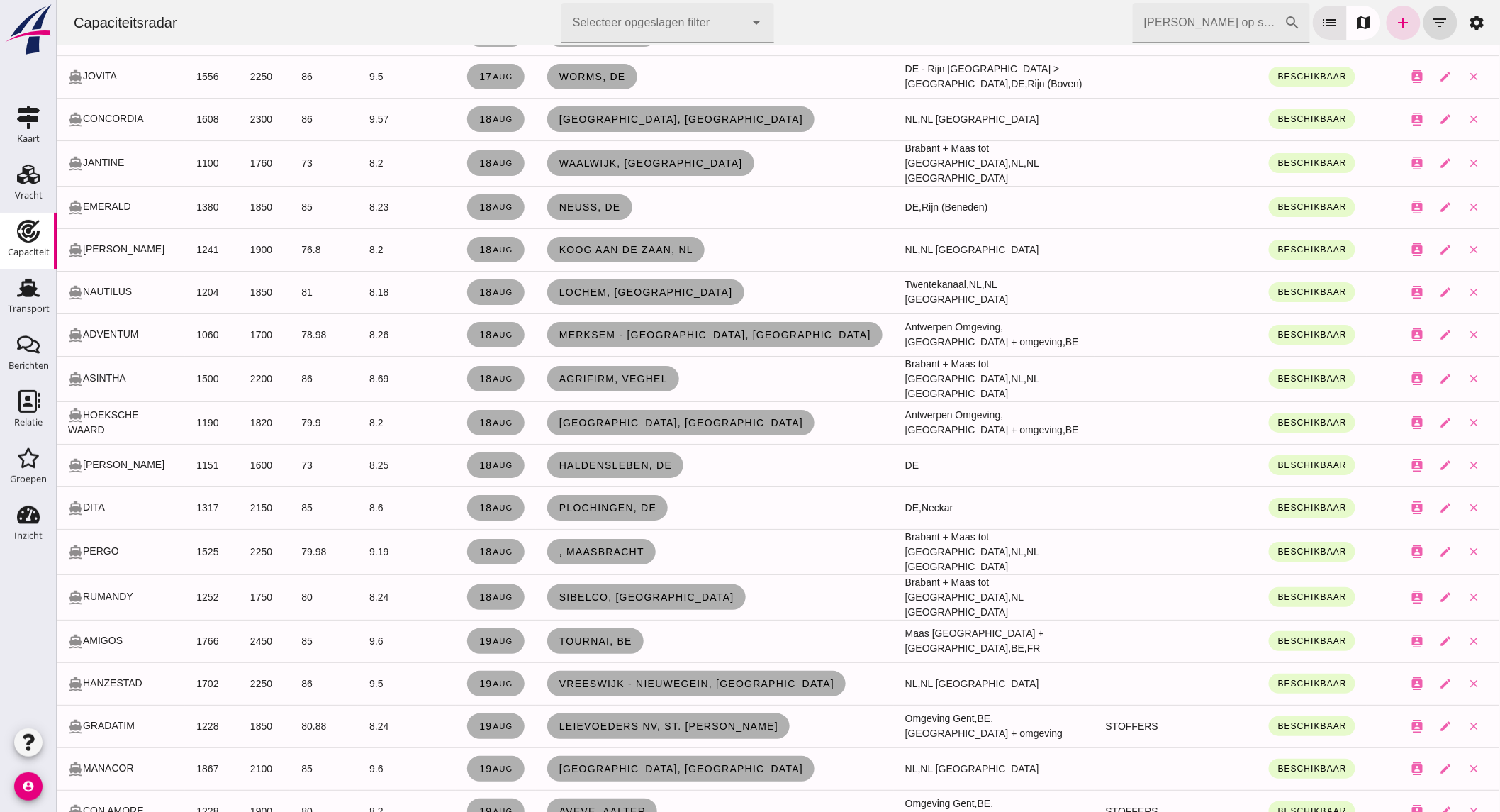
scroll to position [1974, 0]
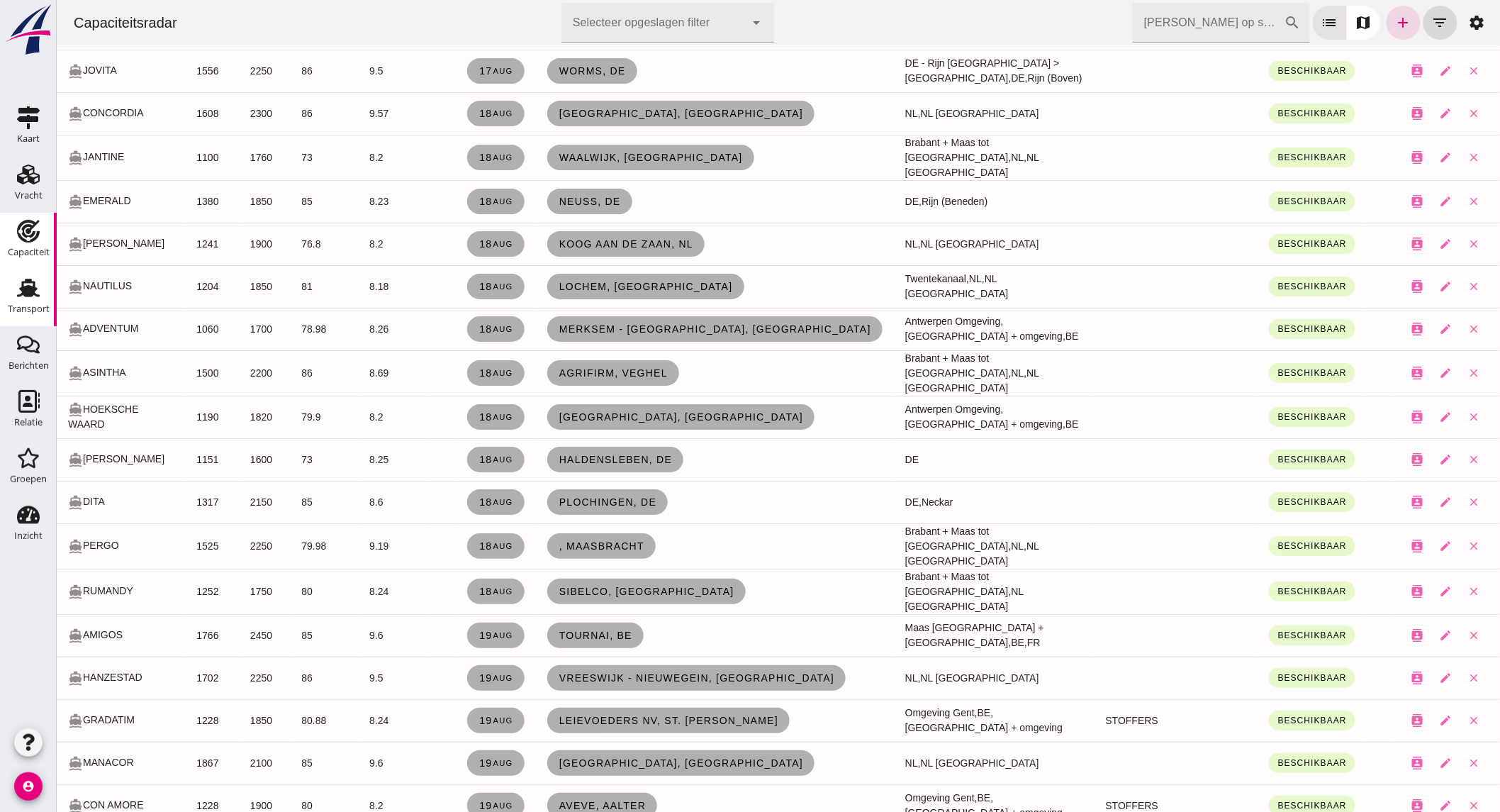
click at [27, 288] on use at bounding box center [28, 287] width 23 height 19
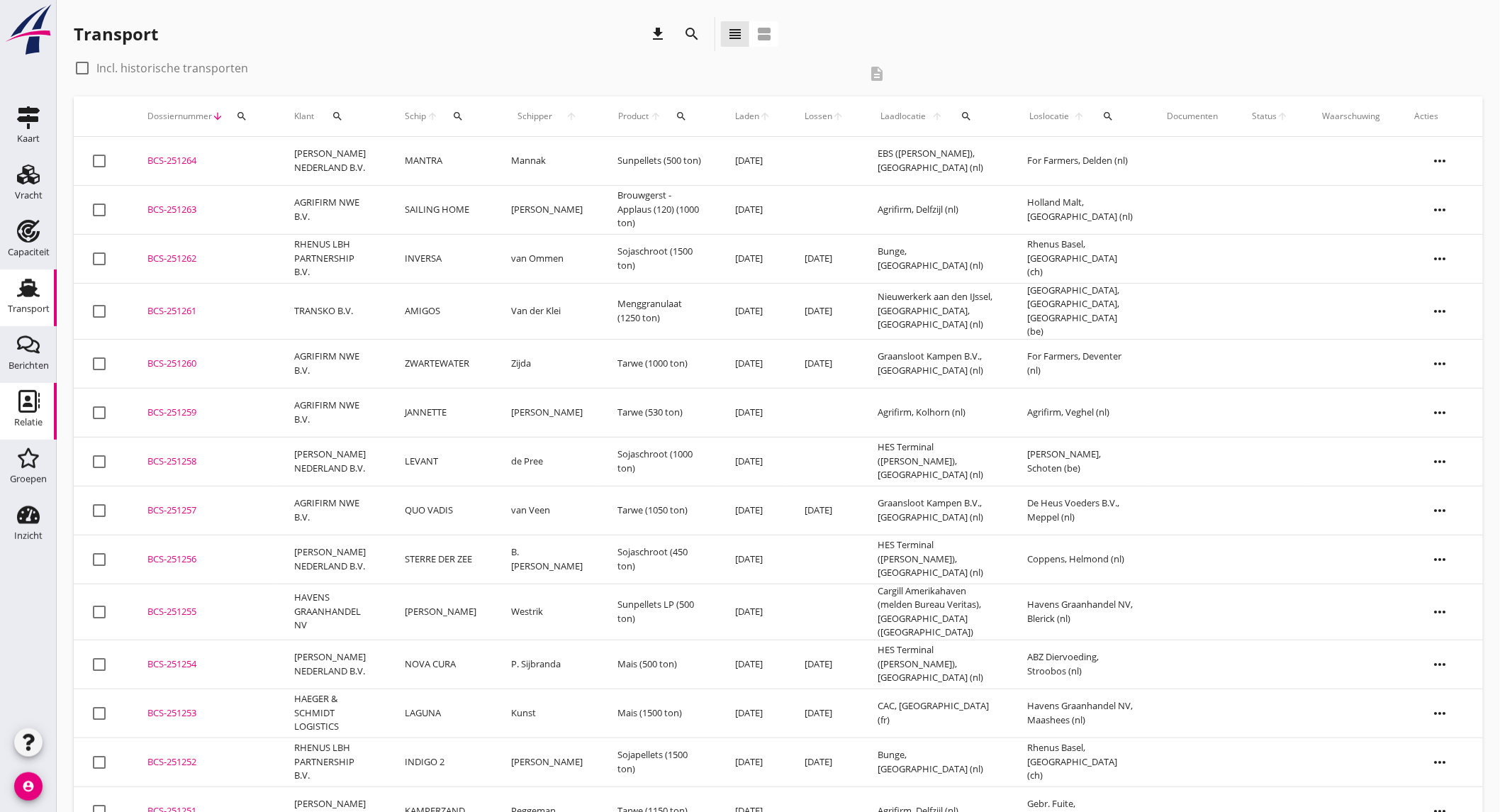
click at [23, 421] on div "Relatie" at bounding box center [28, 422] width 28 height 9
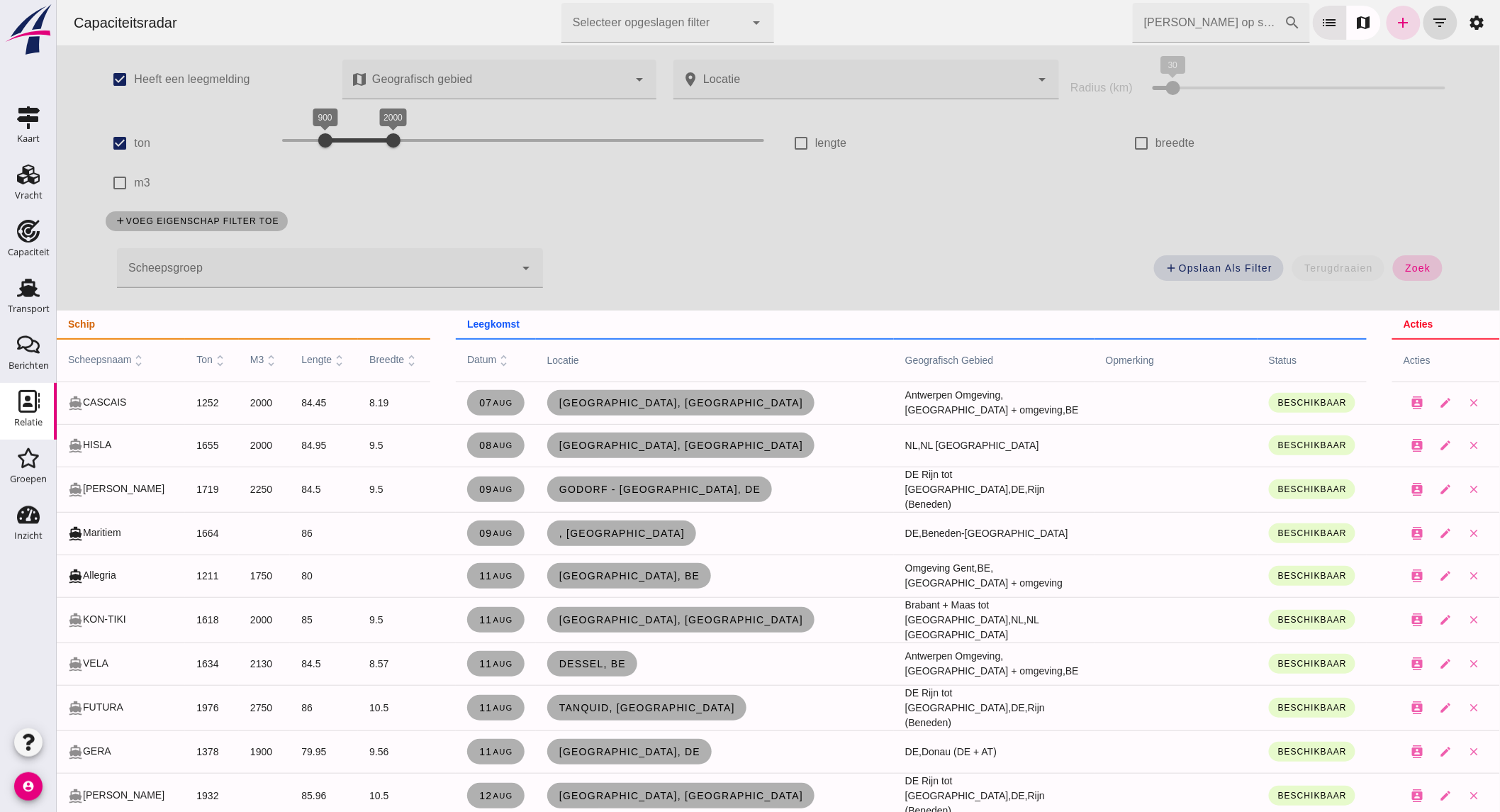
click span "zoek"
click input "ton"
checkbox input "false"
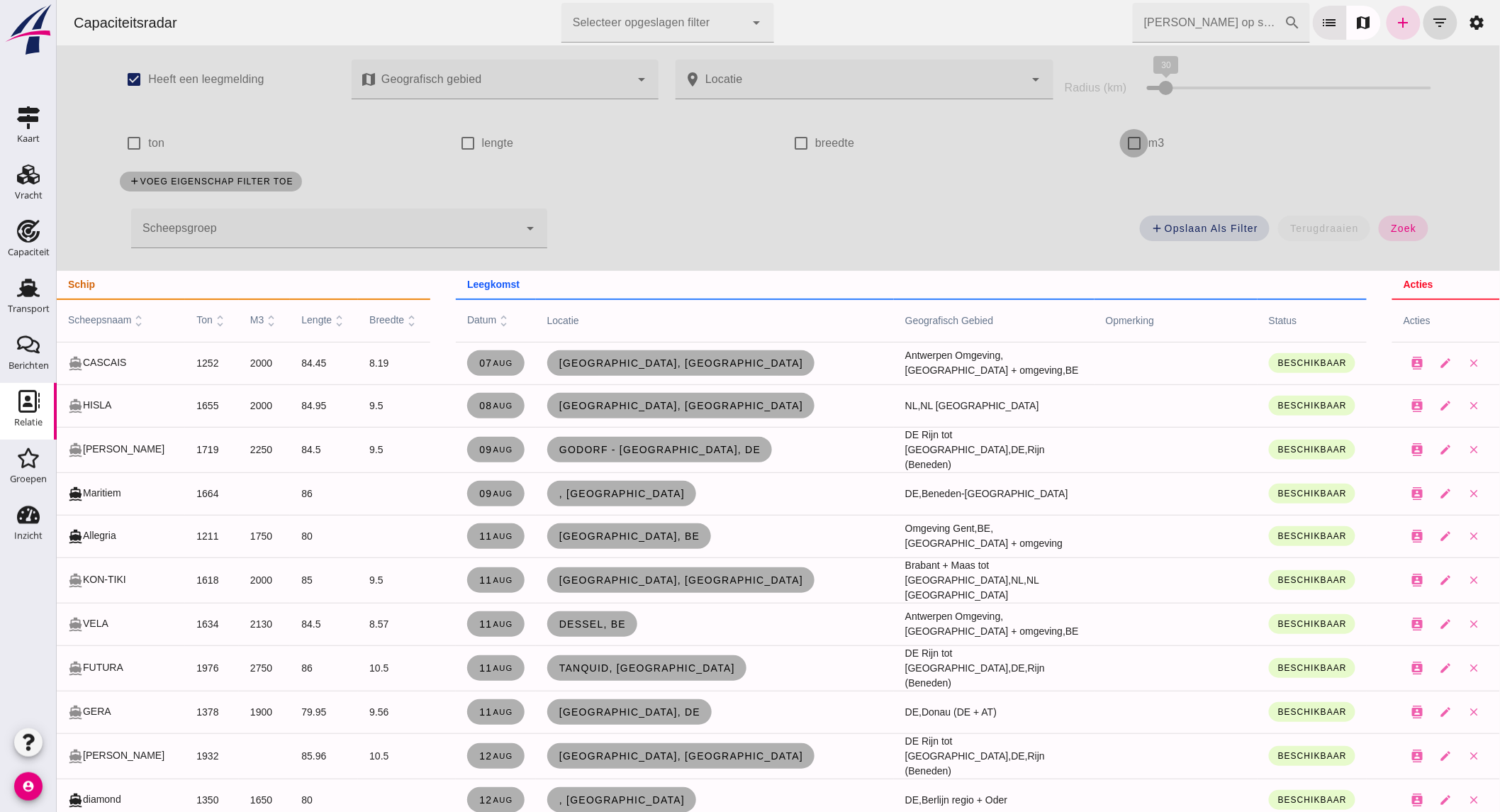
click input "m3"
checkbox input "true"
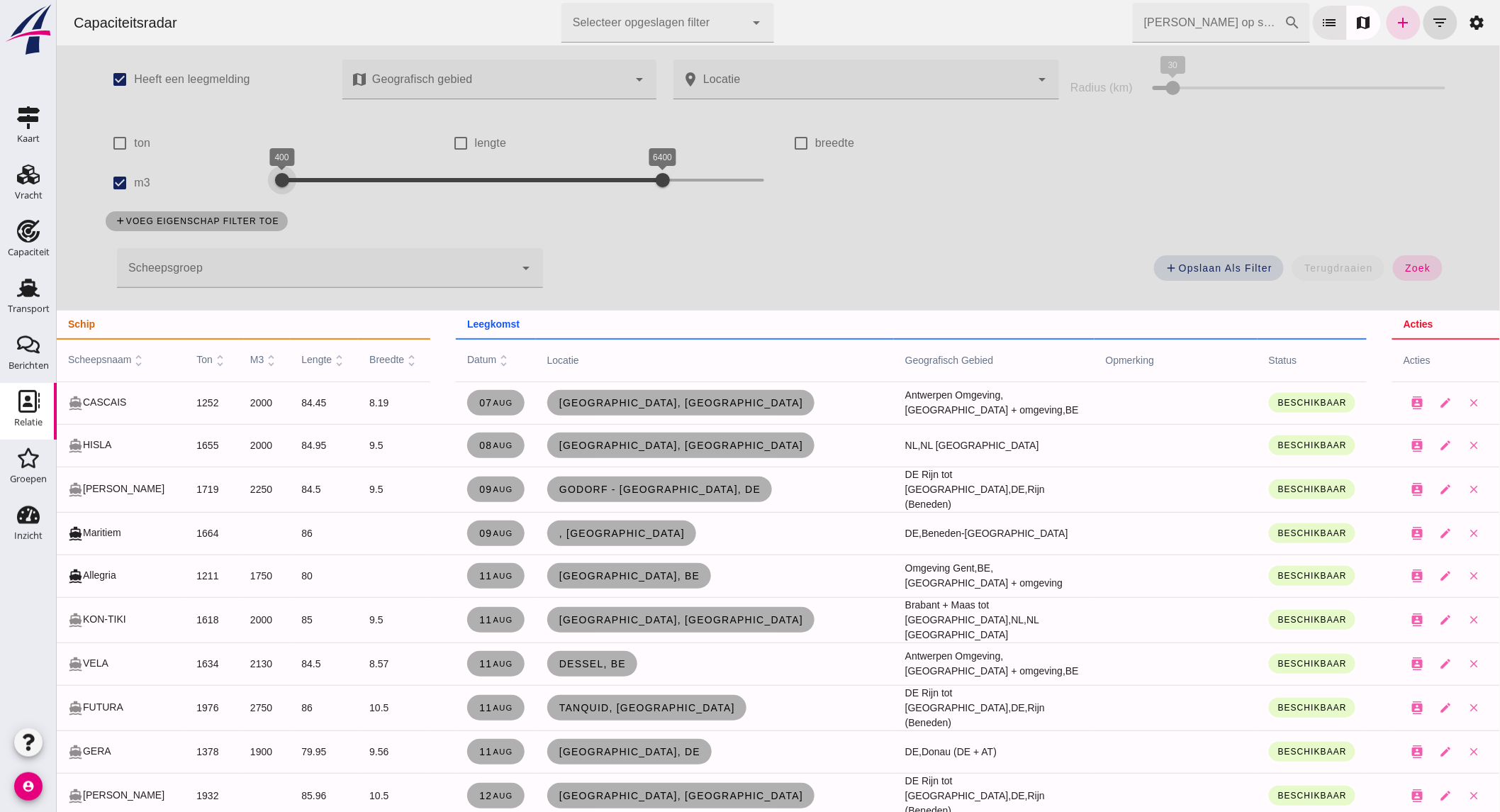
drag, startPoint x: 434, startPoint y: 179, endPoint x: 273, endPoint y: 193, distance: 161.6
click div "400 6400 400 6400"
drag, startPoint x: 574, startPoint y: 182, endPoint x: 368, endPoint y: 187, distance: 206.1
click div "400 1800 400 1900"
click span "zoek"
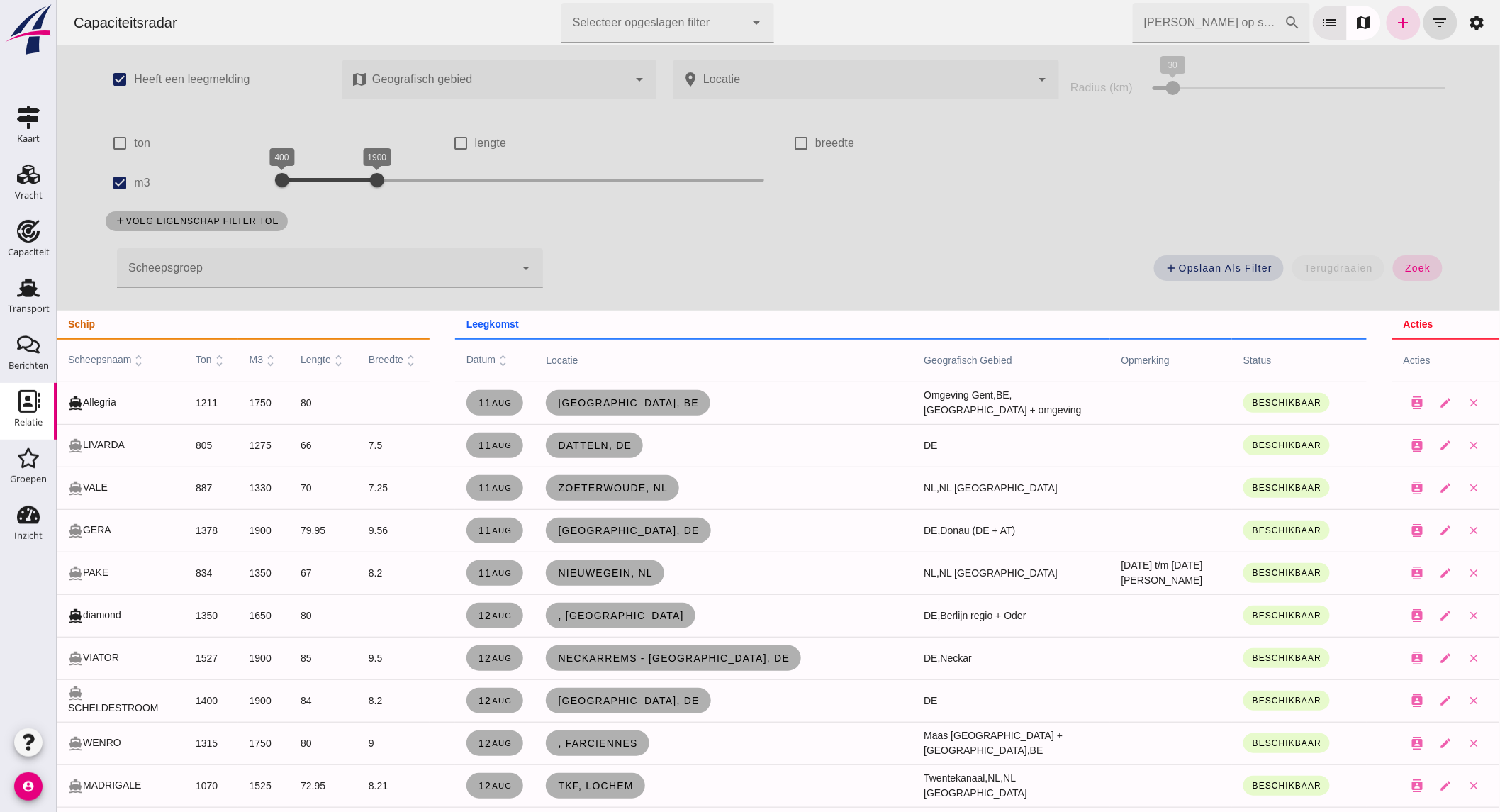
click at [370, 177] on div at bounding box center [377, 180] width 14 height 14
click div "400 1600 400 1900"
click button "zoek"
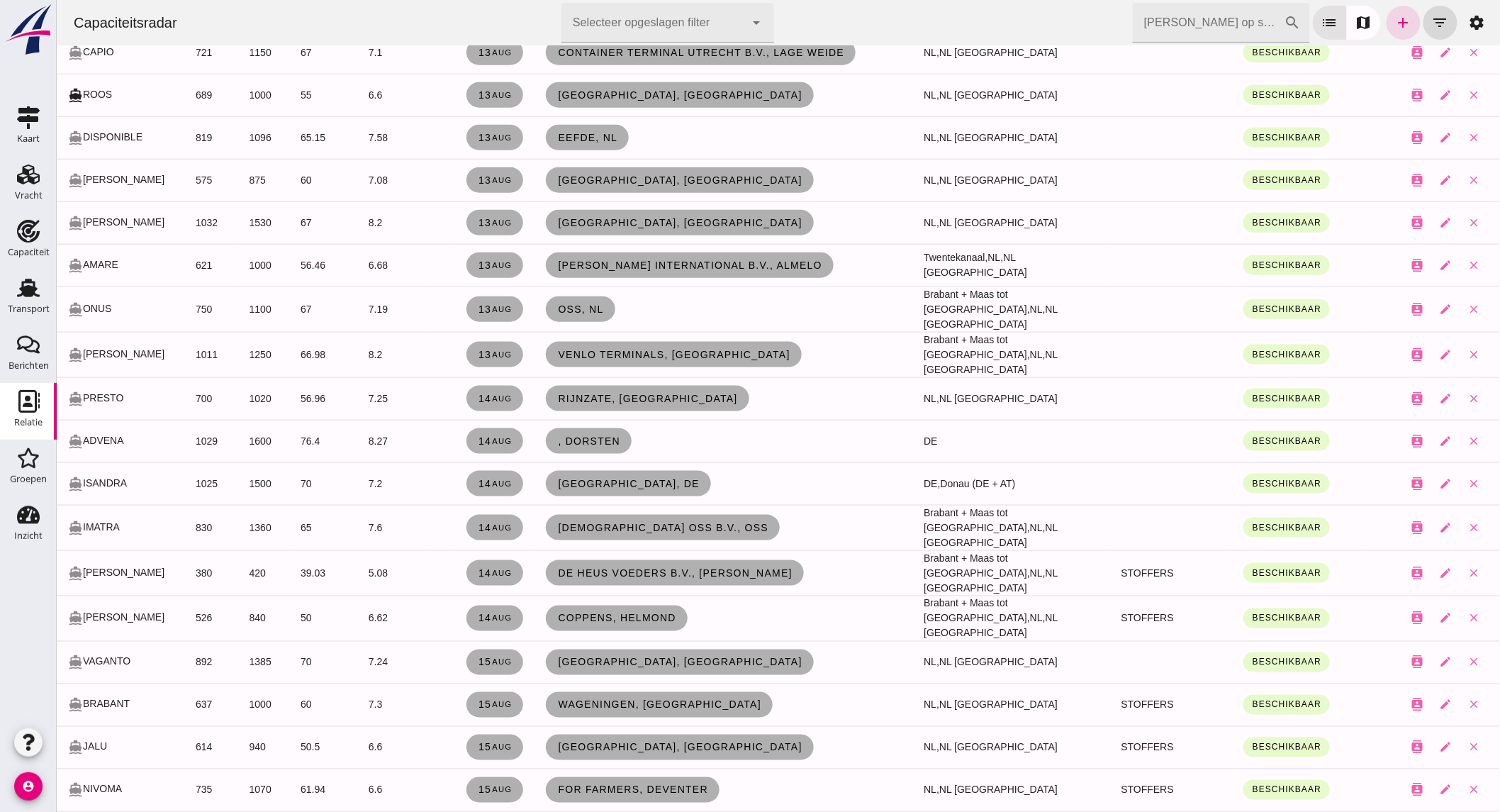
scroll to position [521, 0]
click at [562, 230] on link "[GEOGRAPHIC_DATA], [GEOGRAPHIC_DATA]" at bounding box center [679, 222] width 268 height 26
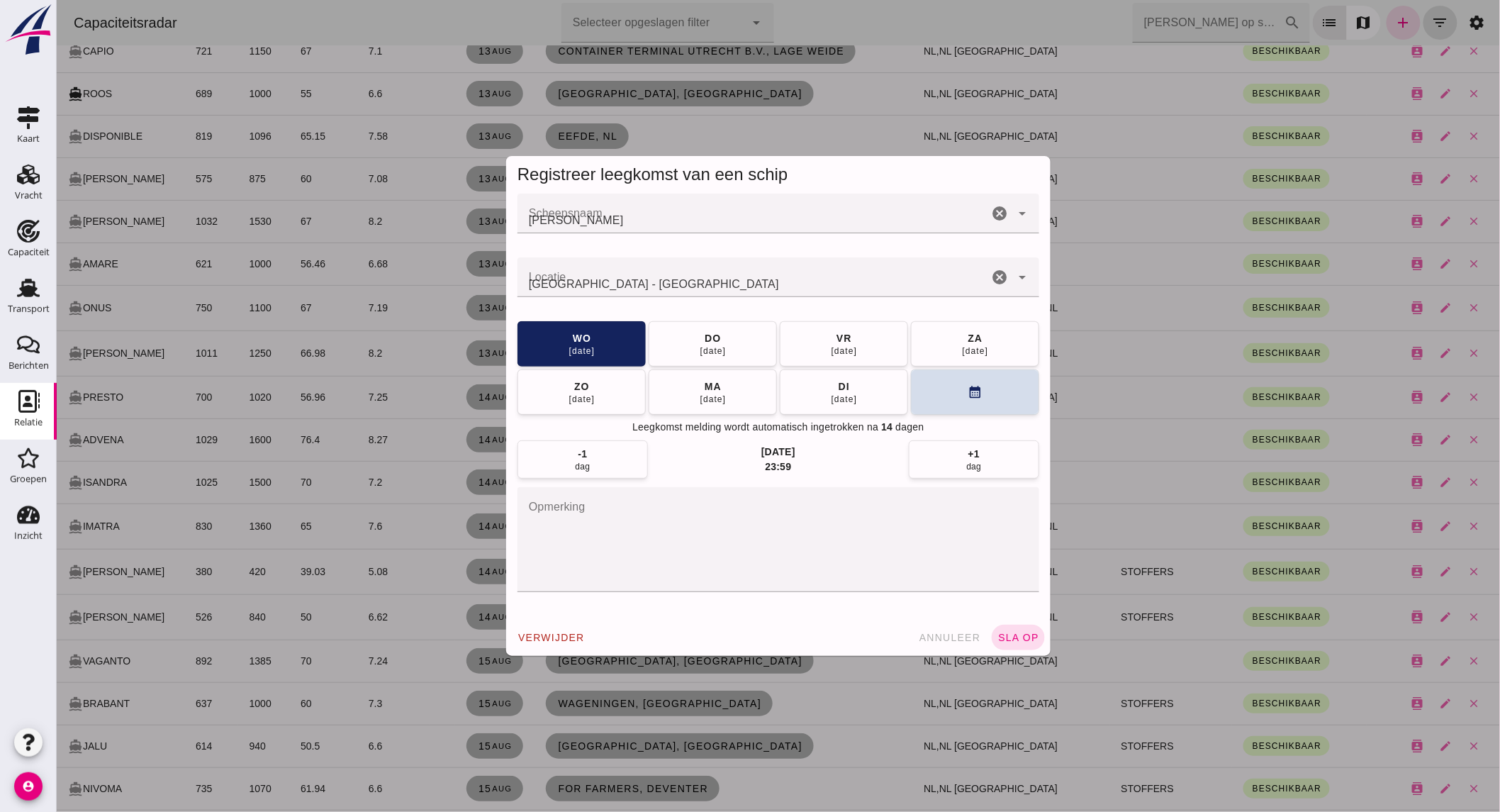
scroll to position [0, 0]
click icon "cancel"
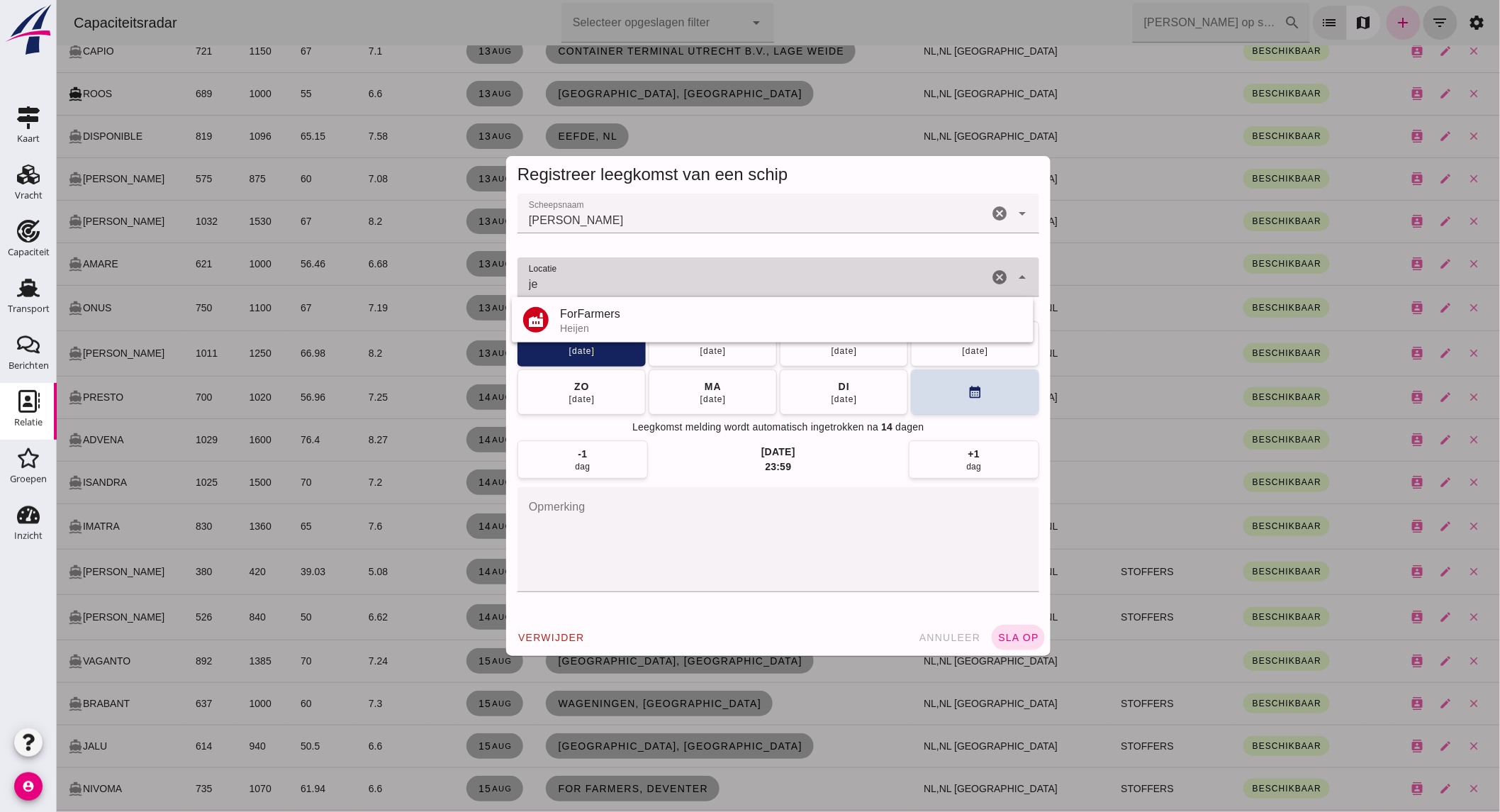
type input "j"
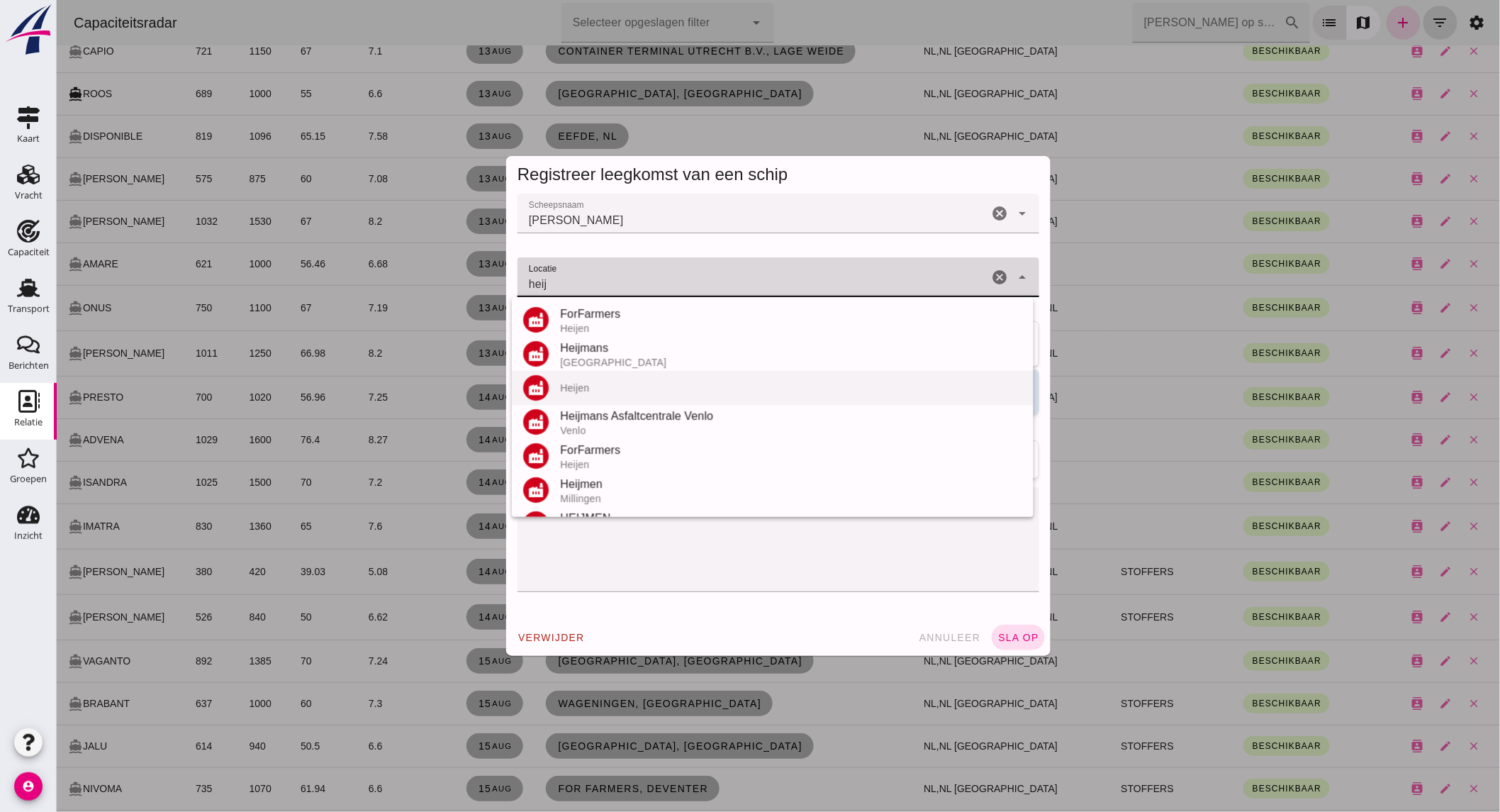
click at [603, 382] on div "Heijen" at bounding box center [790, 387] width 462 height 12
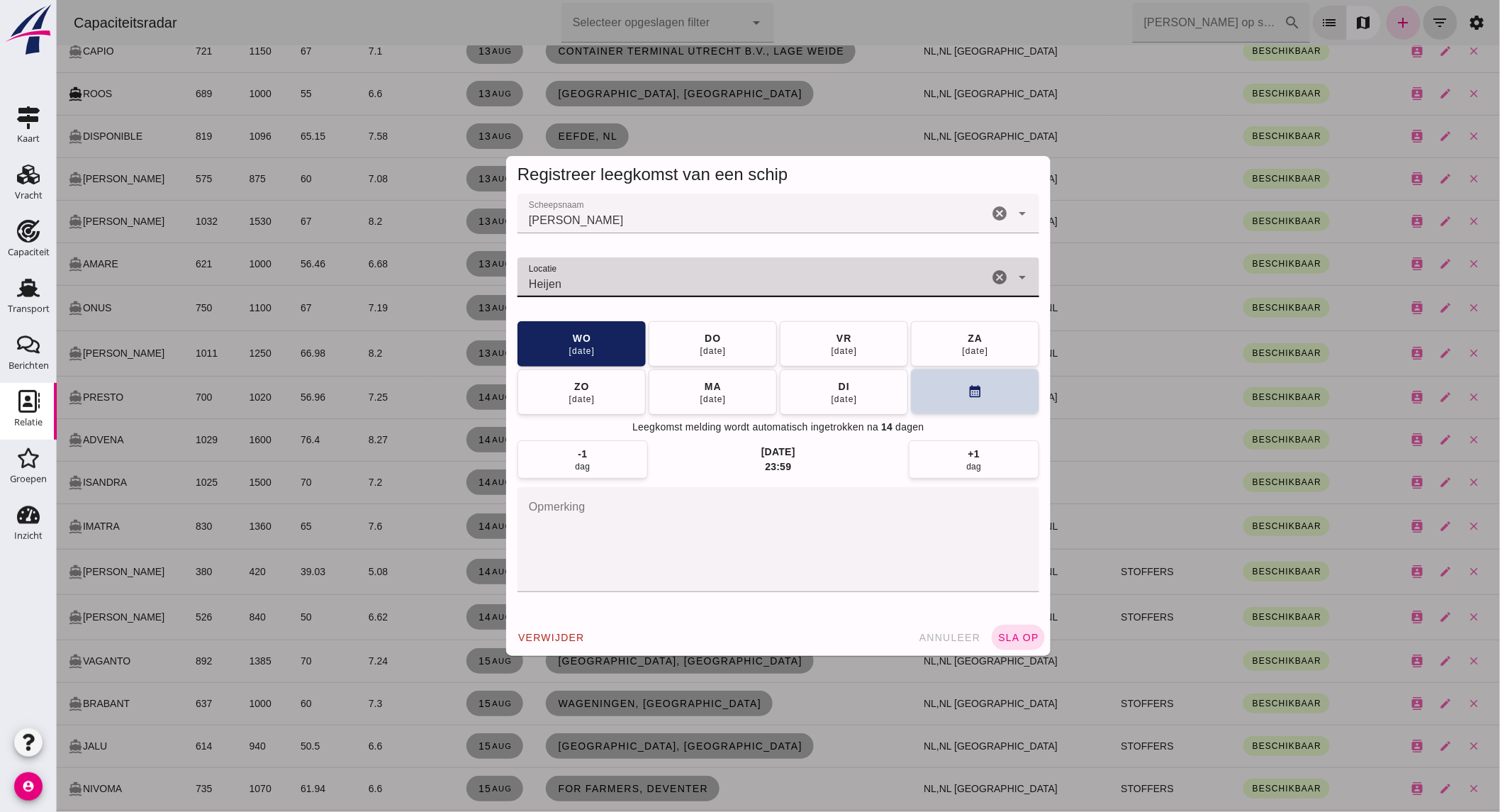
type input "Heijen"
click button "calendar_month"
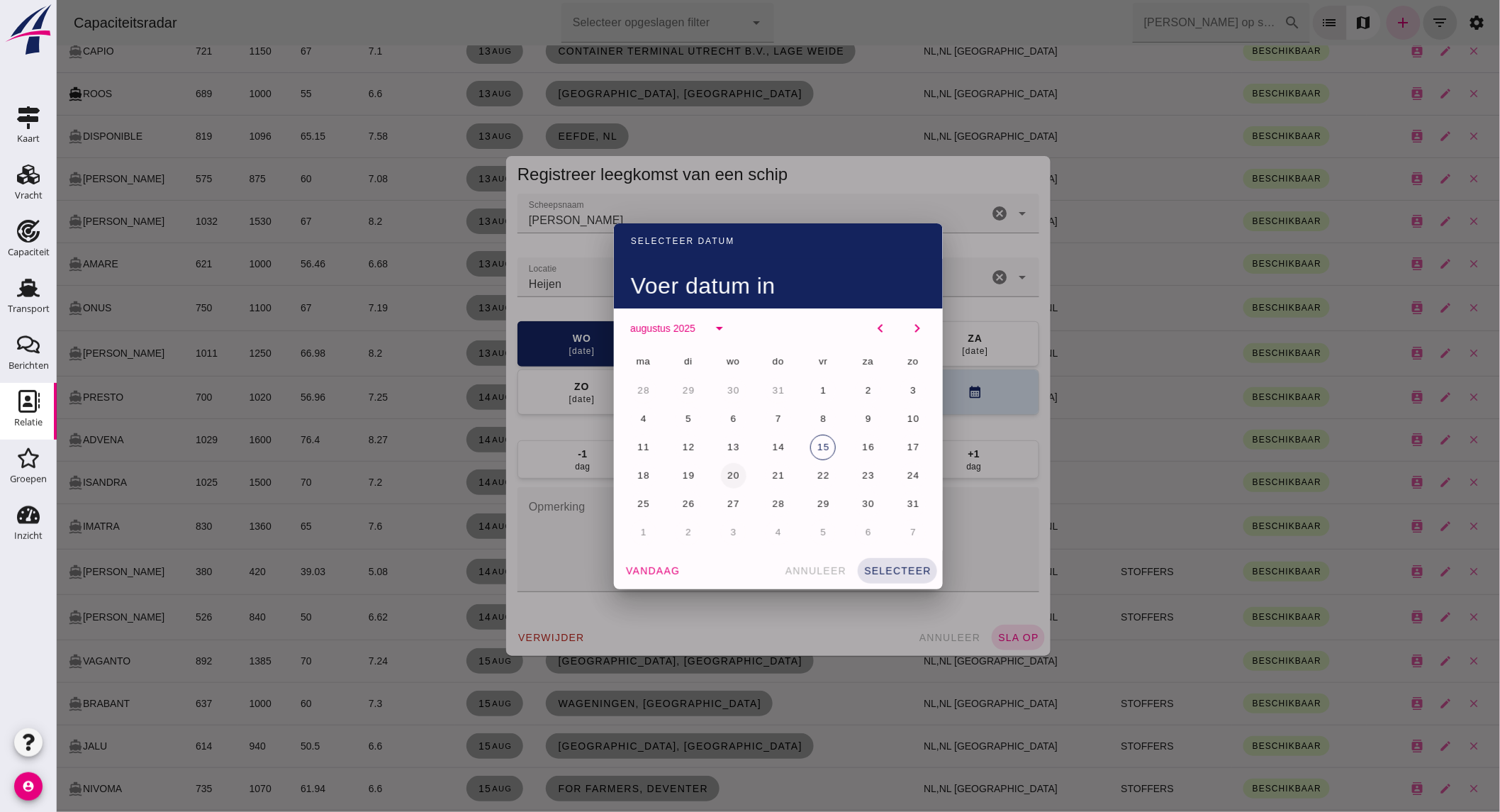
click span "20"
click span "selecteer"
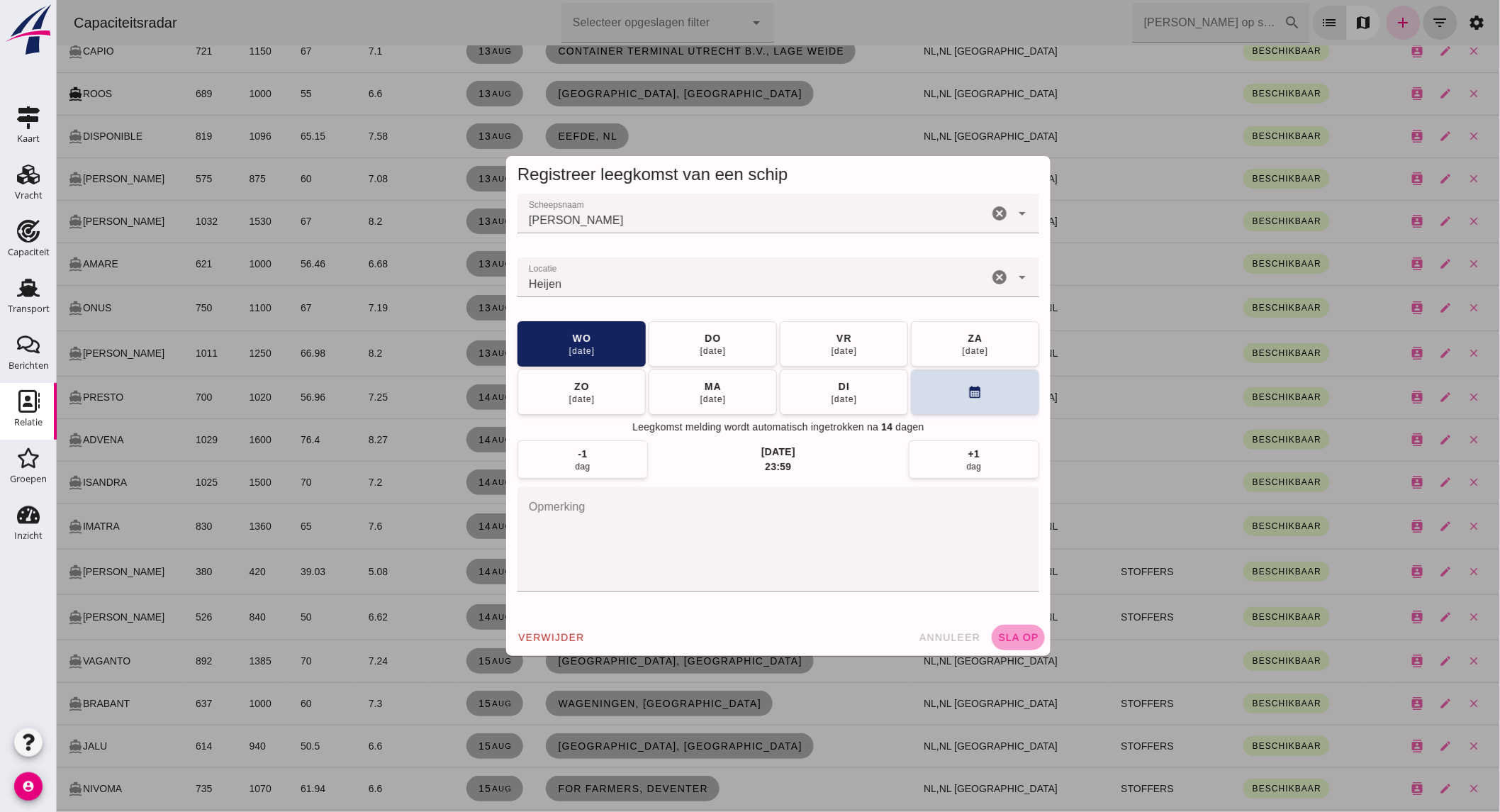
click span "sla op"
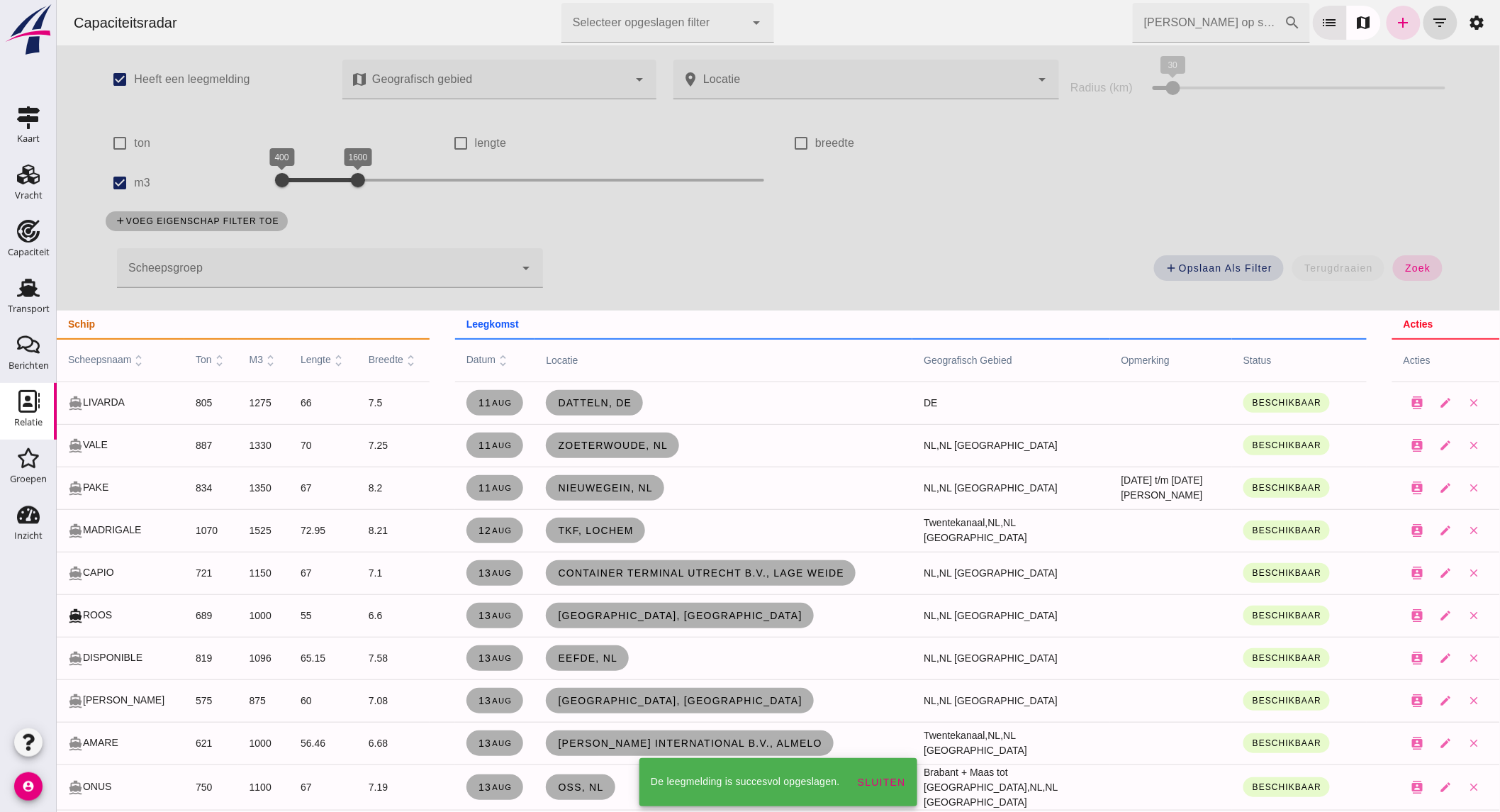
scroll to position [521, 0]
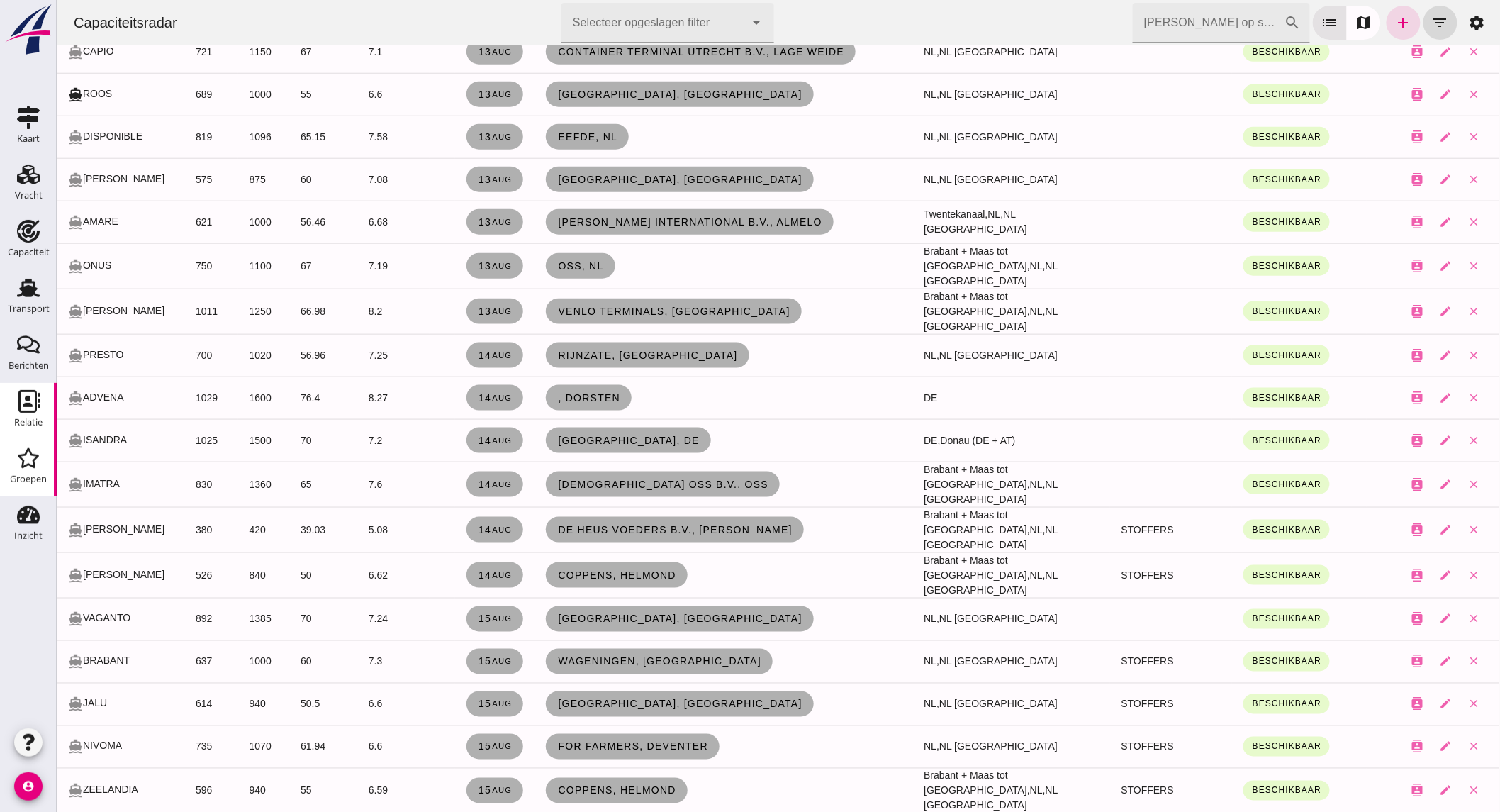
click at [30, 461] on icon "Groepen" at bounding box center [28, 458] width 23 height 23
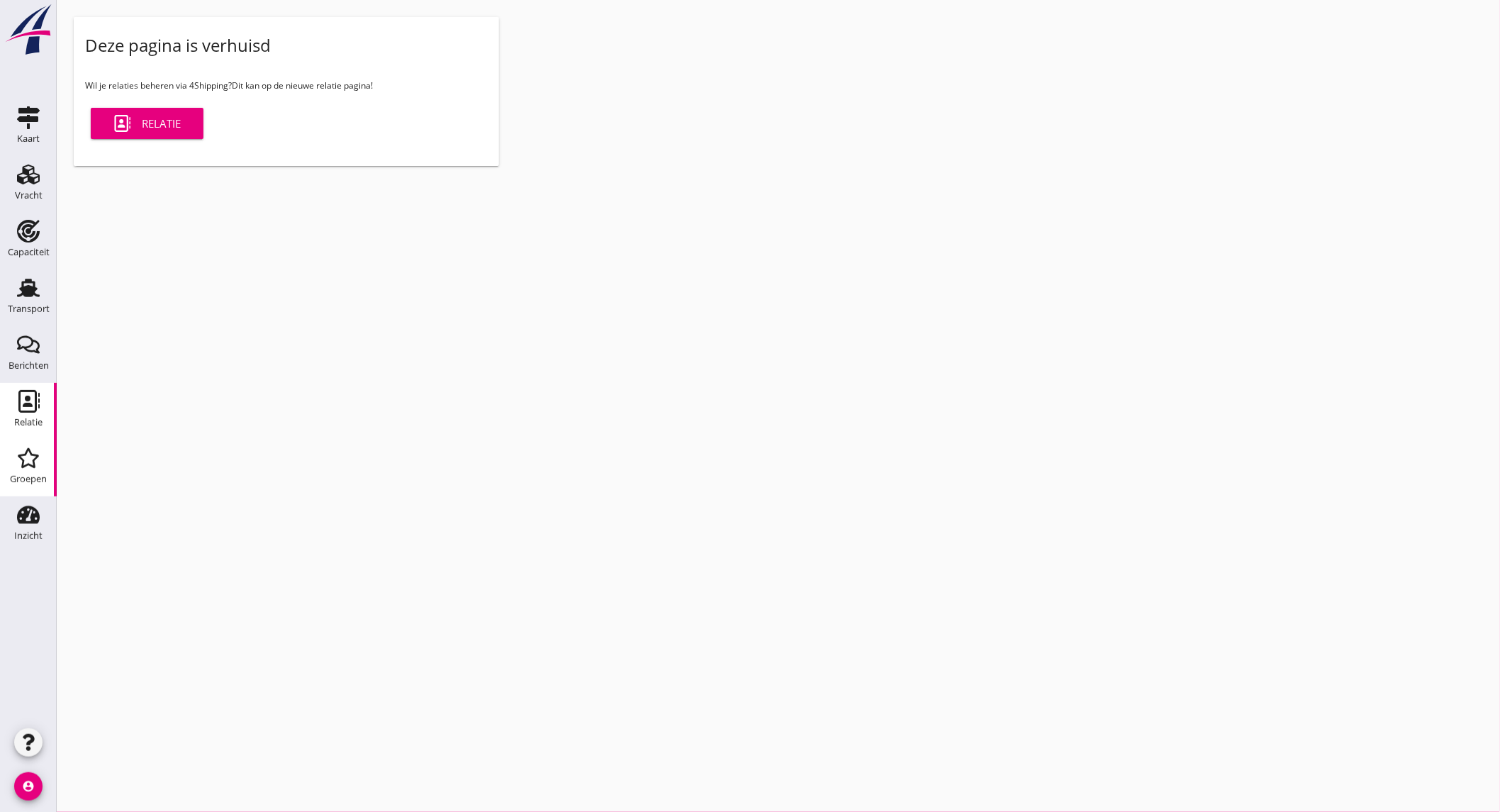
click at [20, 412] on div "Relatie" at bounding box center [28, 422] width 28 height 20
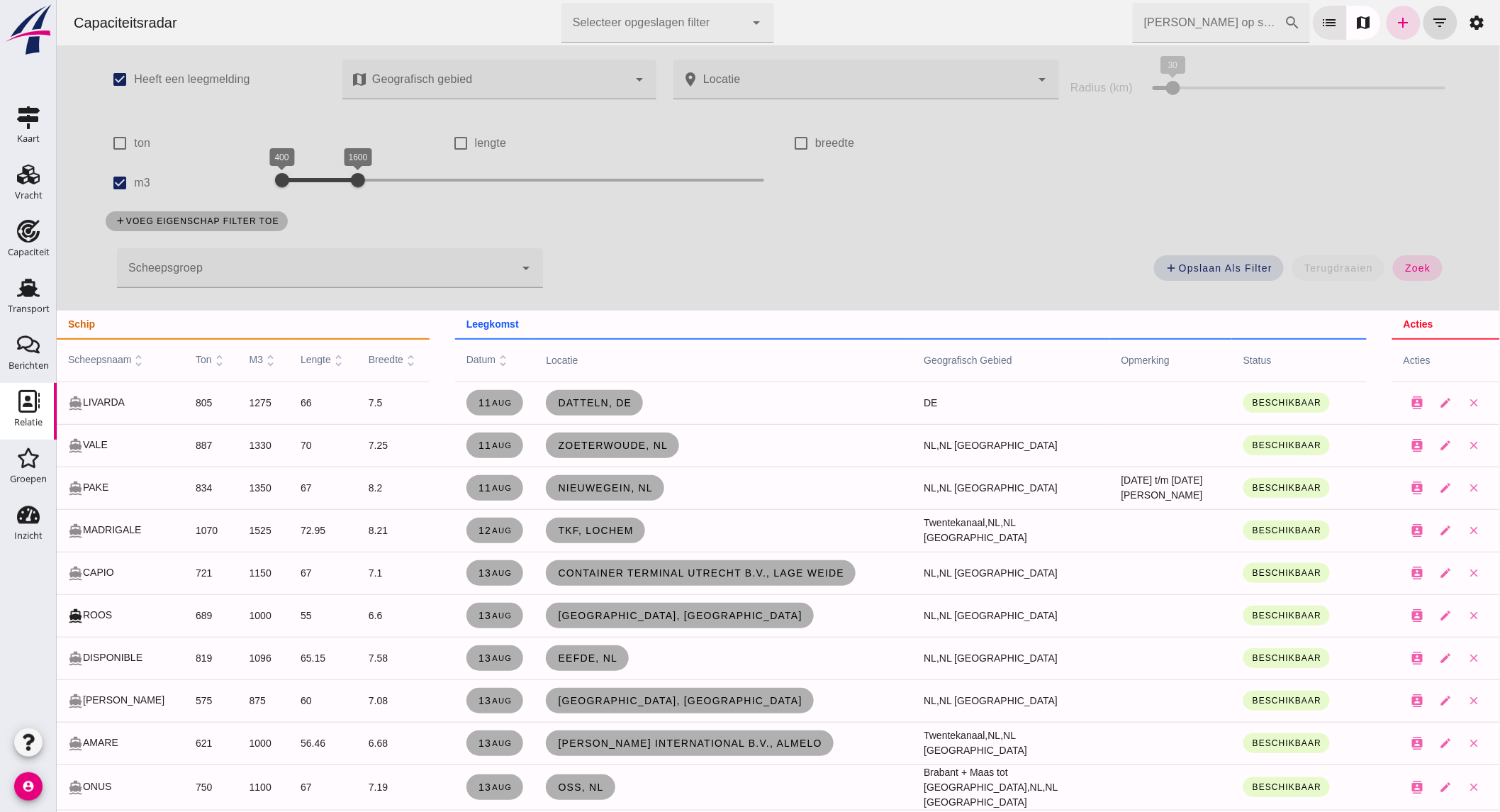
click input "[PERSON_NAME] op scheepsnaam"
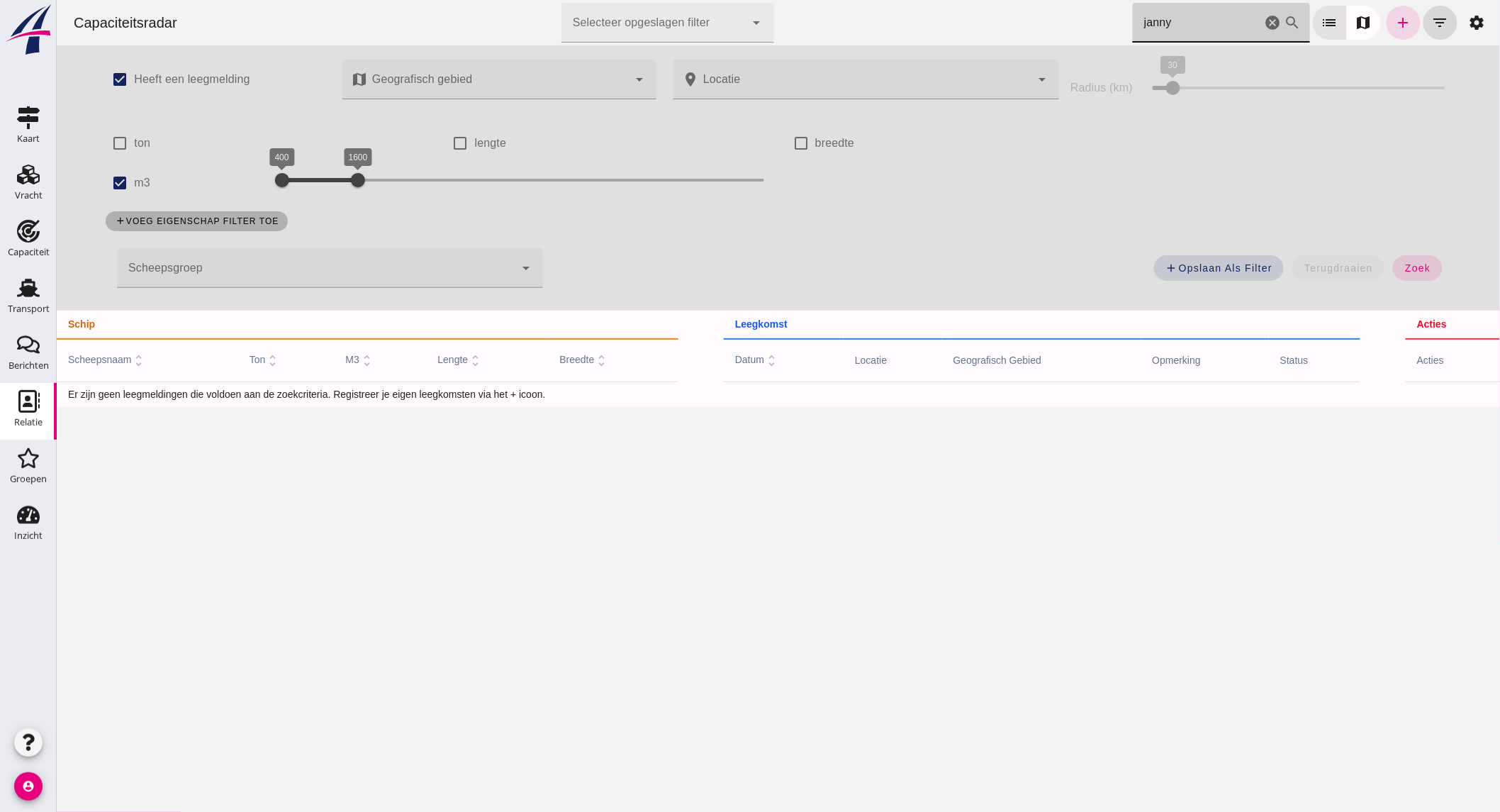
click input "janny"
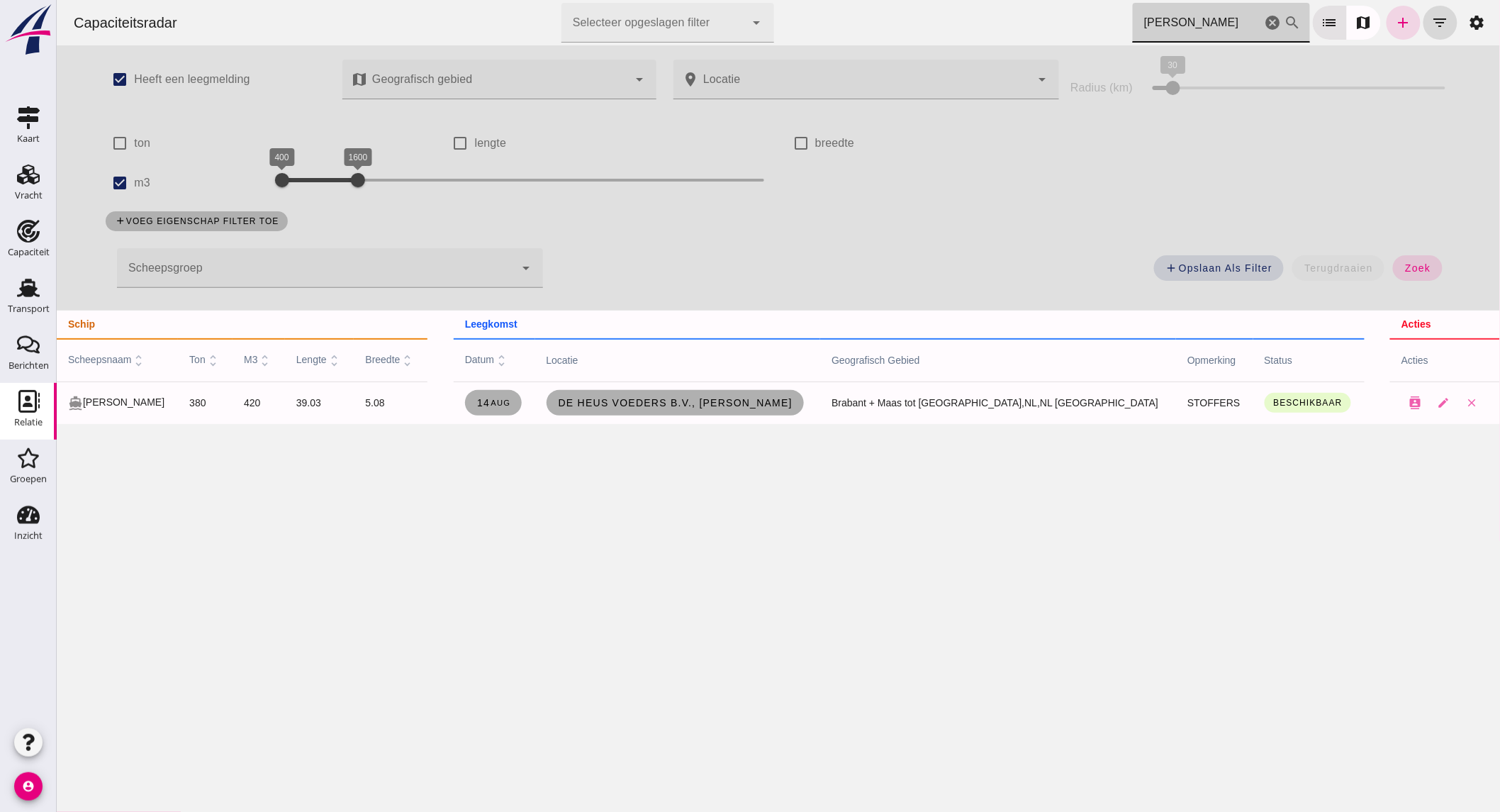
type input "[PERSON_NAME]"
drag, startPoint x: 1263, startPoint y: 20, endPoint x: 348, endPoint y: 171, distance: 927.4
click icon "cancel"
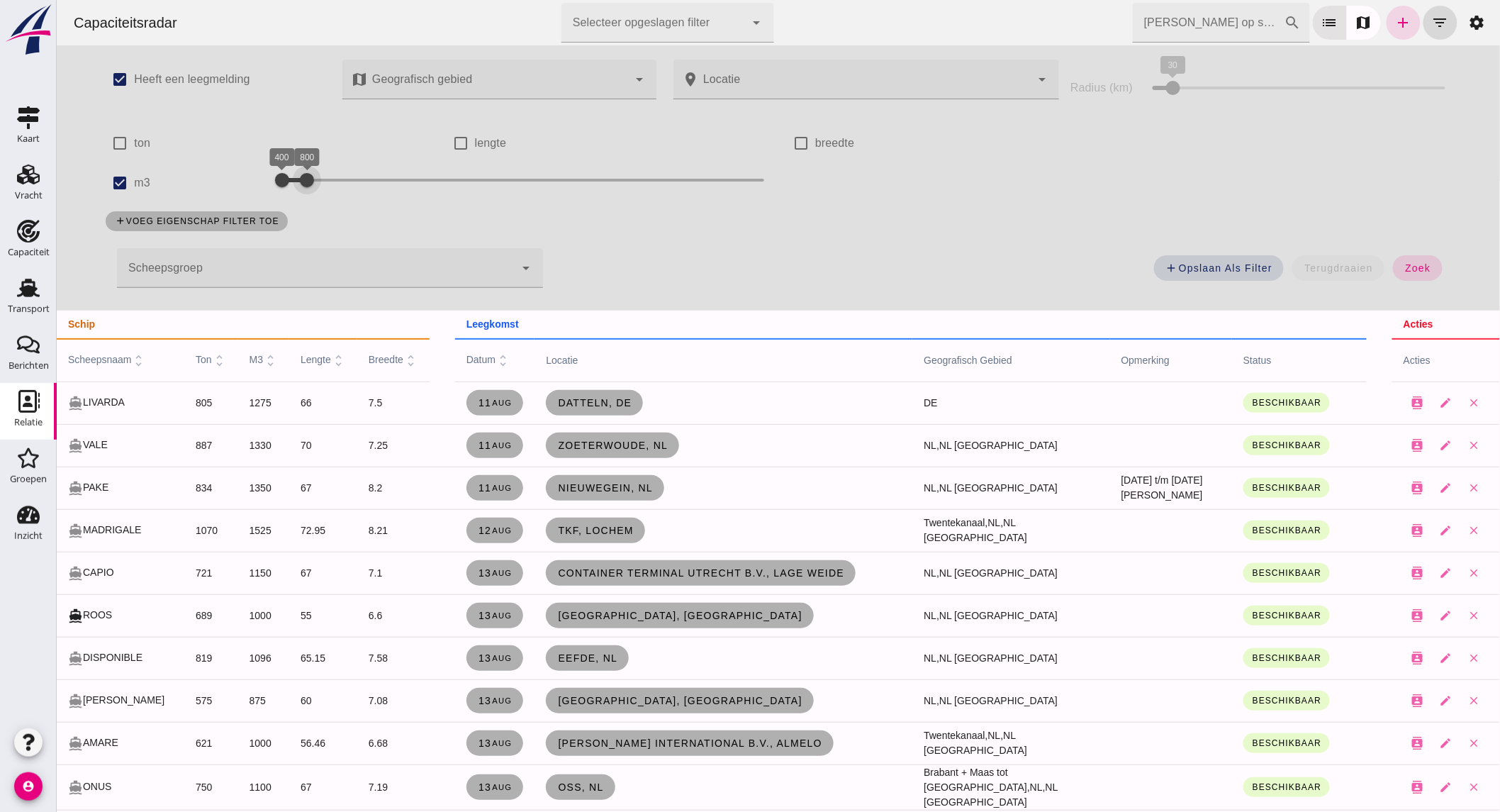
drag, startPoint x: 344, startPoint y: 172, endPoint x: 294, endPoint y: 172, distance: 50.0
click at [294, 172] on div at bounding box center [307, 180] width 28 height 28
click span "zoek"
